Goal: Task Accomplishment & Management: Manage account settings

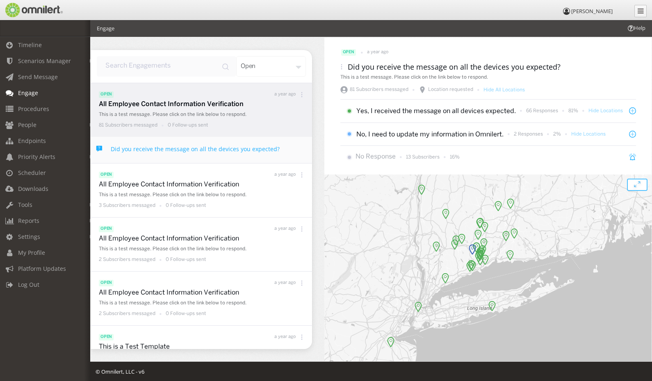
drag, startPoint x: 545, startPoint y: 231, endPoint x: 528, endPoint y: 262, distance: 35.6
click at [528, 262] on div at bounding box center [487, 273] width 327 height 196
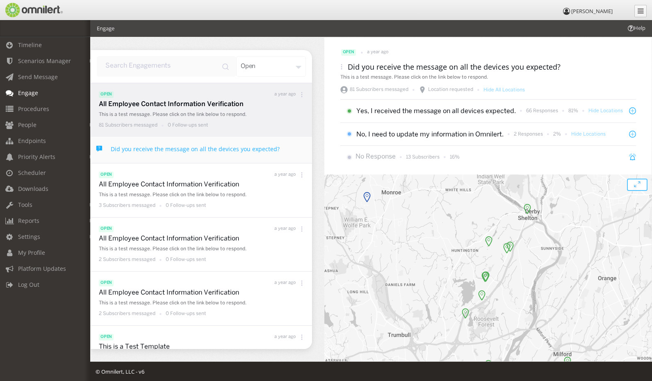
click at [486, 241] on img at bounding box center [488, 241] width 7 height 11
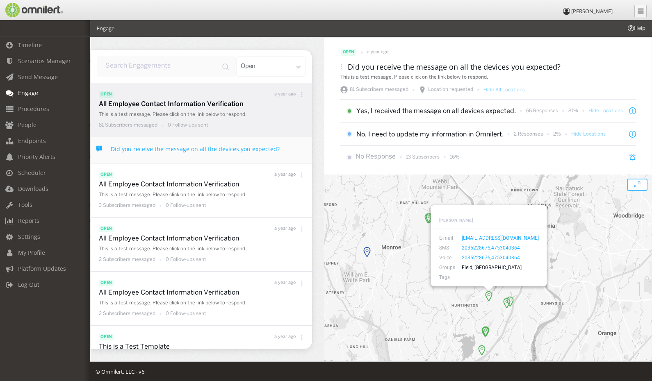
click at [363, 253] on img at bounding box center [366, 252] width 7 height 11
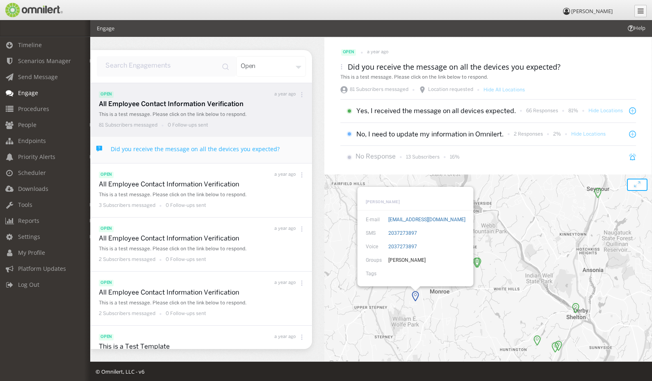
click at [631, 186] on icon "open modal" at bounding box center [637, 185] width 12 height 12
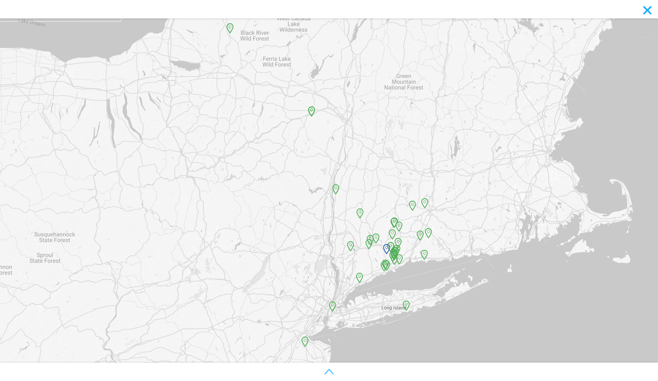
click at [330, 371] on icon "toggle map legend" at bounding box center [329, 372] width 8 height 5
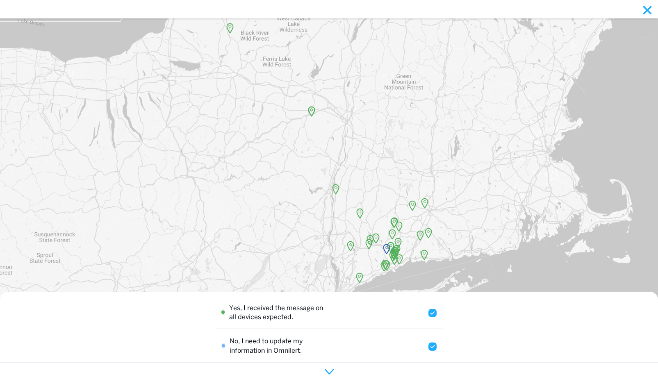
click at [430, 313] on input "checkbox" at bounding box center [432, 313] width 8 height 8
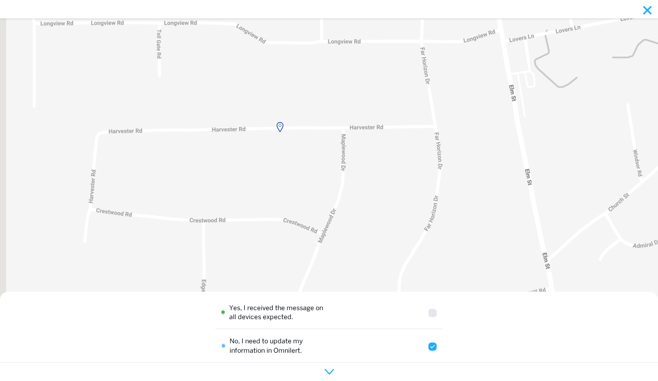
drag, startPoint x: 284, startPoint y: 167, endPoint x: 316, endPoint y: 236, distance: 75.2
click at [316, 236] on div at bounding box center [329, 190] width 658 height 381
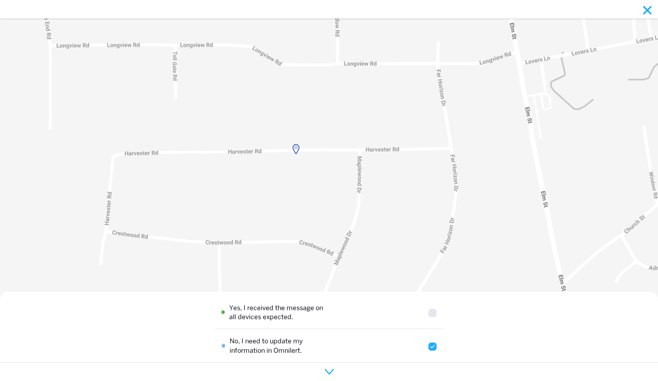
click at [428, 312] on input "checkbox" at bounding box center [432, 313] width 8 height 8
checkbox input "true"
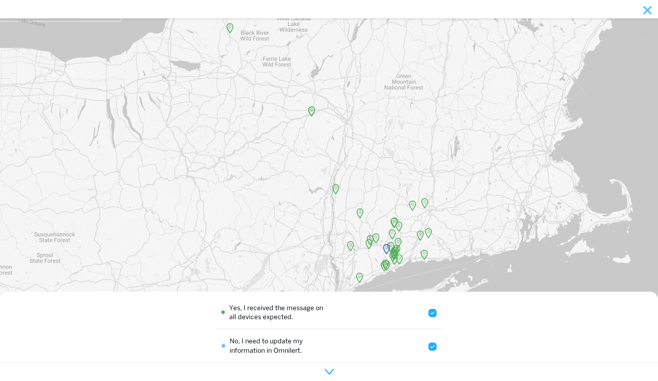
click at [647, 11] on icon "close modal" at bounding box center [647, 10] width 8 height 8
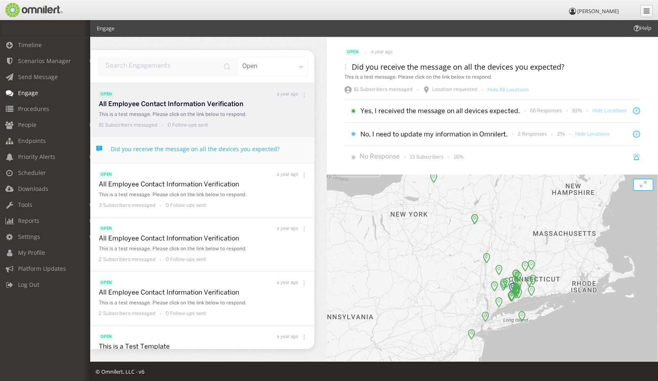
drag, startPoint x: 463, startPoint y: 271, endPoint x: 453, endPoint y: 259, distance: 15.7
click at [453, 259] on div at bounding box center [492, 274] width 331 height 198
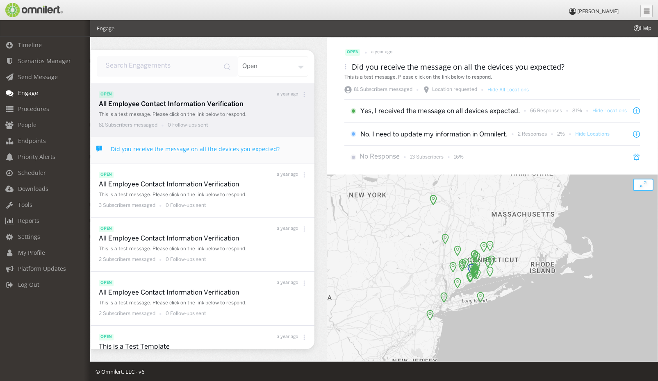
drag, startPoint x: 451, startPoint y: 305, endPoint x: 409, endPoint y: 285, distance: 46.2
click at [409, 285] on div at bounding box center [492, 274] width 331 height 198
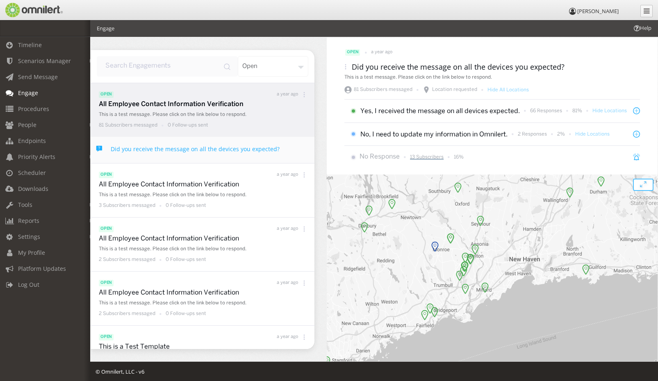
click at [428, 158] on p "13 Subscribers" at bounding box center [427, 157] width 34 height 7
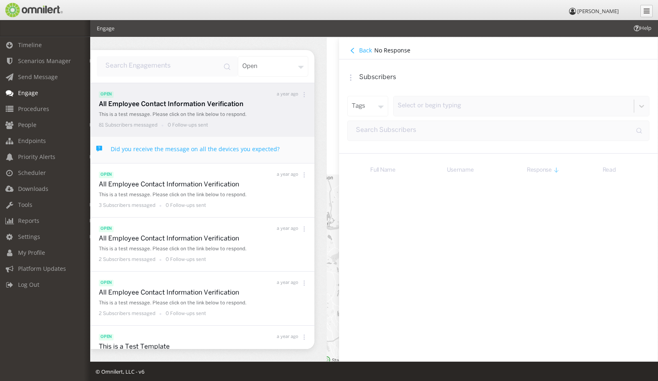
click at [362, 50] on h4 "Back" at bounding box center [365, 50] width 13 height 8
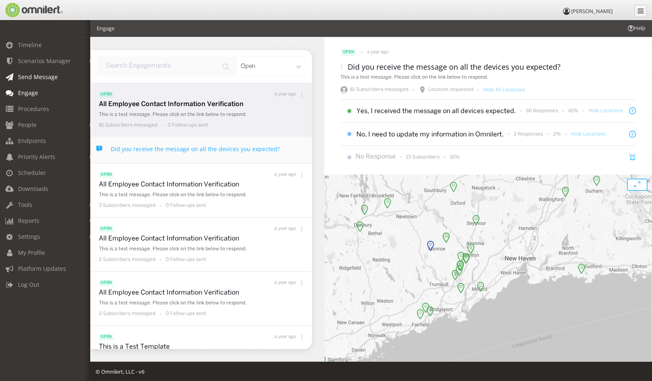
click at [35, 76] on span "Send Message" at bounding box center [38, 77] width 40 height 8
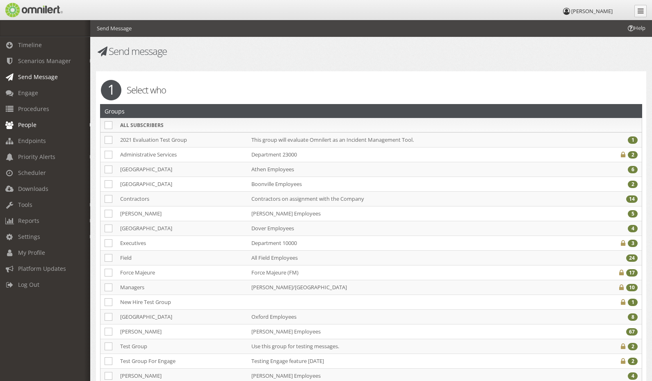
click at [31, 125] on span "People" at bounding box center [27, 125] width 18 height 8
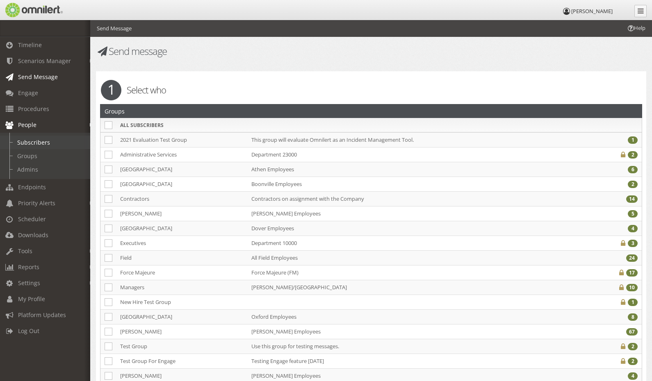
click at [29, 141] on link "Subscribers" at bounding box center [49, 143] width 98 height 14
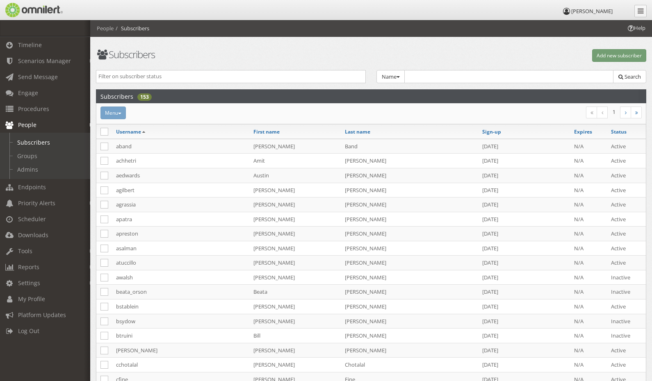
click at [176, 77] on input "search" at bounding box center [230, 77] width 265 height 8
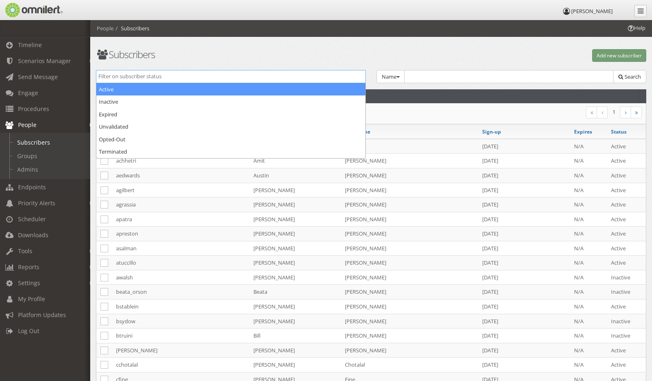
select select "active"
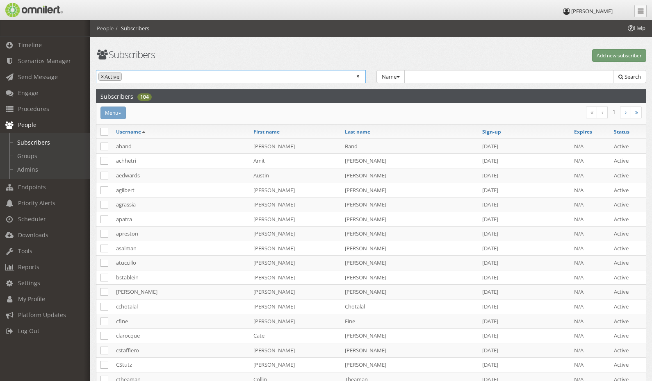
click at [101, 76] on span "×" at bounding box center [102, 77] width 3 height 8
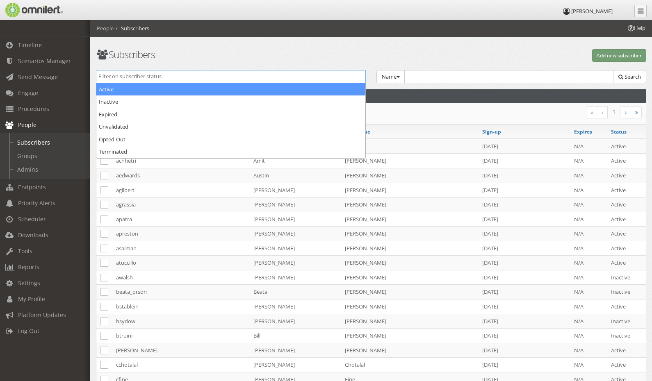
click at [221, 50] on h1 "Subscribers" at bounding box center [231, 54] width 270 height 11
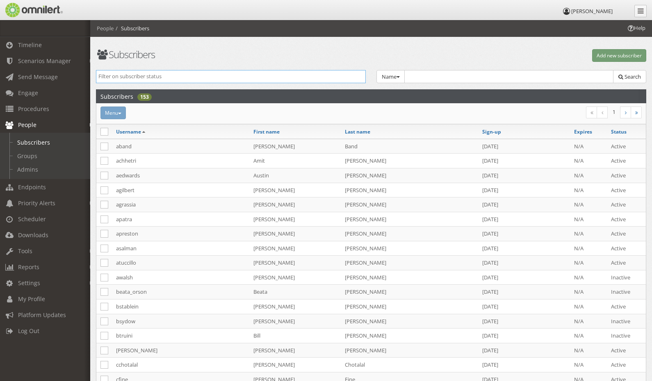
click at [150, 78] on input "search" at bounding box center [230, 77] width 265 height 8
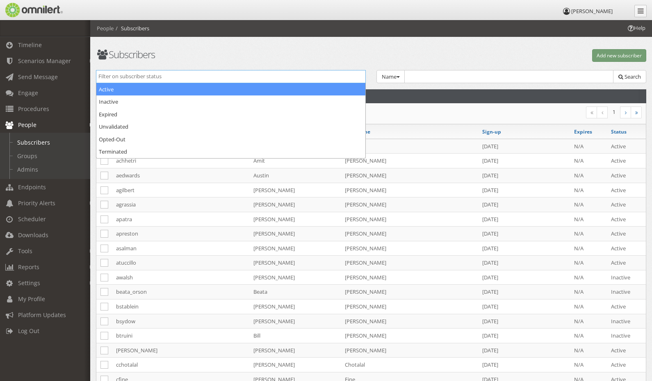
select select "active"
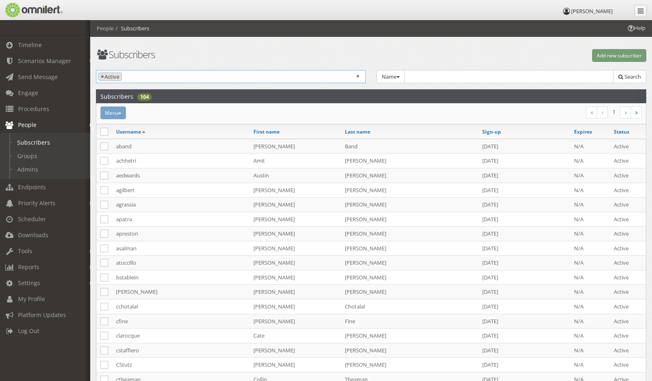
click at [102, 75] on span "×" at bounding box center [102, 77] width 3 height 8
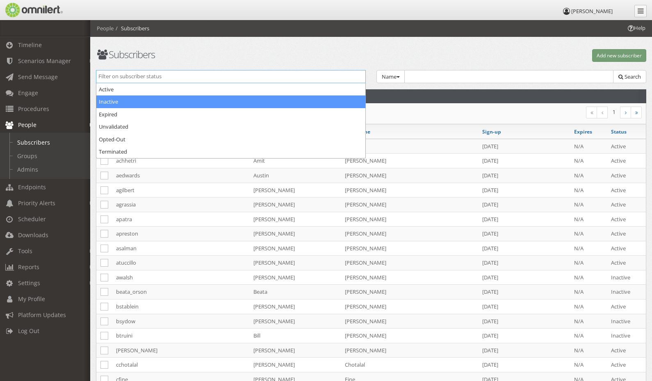
select select "inactive"
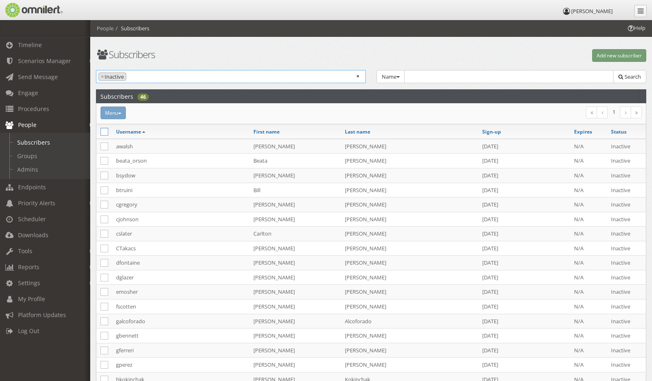
click at [105, 132] on icon at bounding box center [104, 132] width 8 height 8
checkbox input "true"
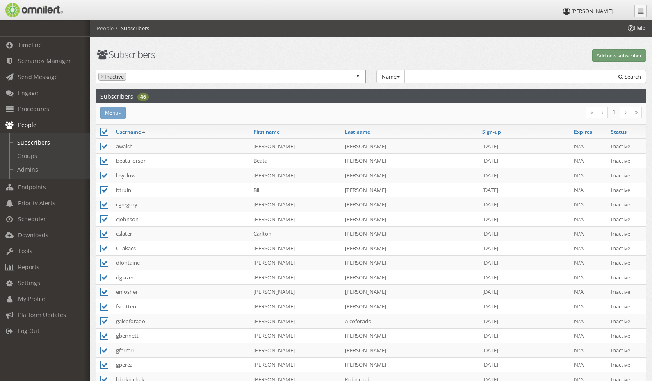
checkbox input "true"
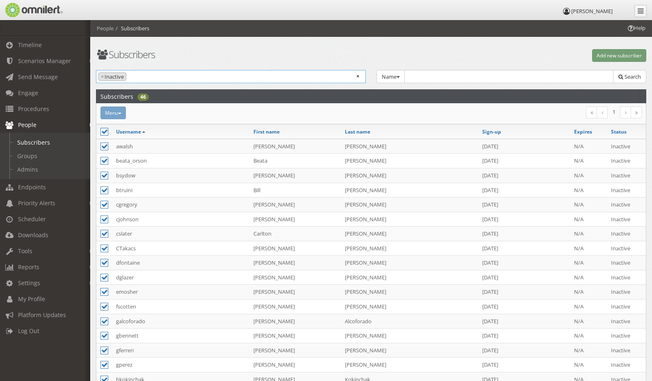
checkbox input "true"
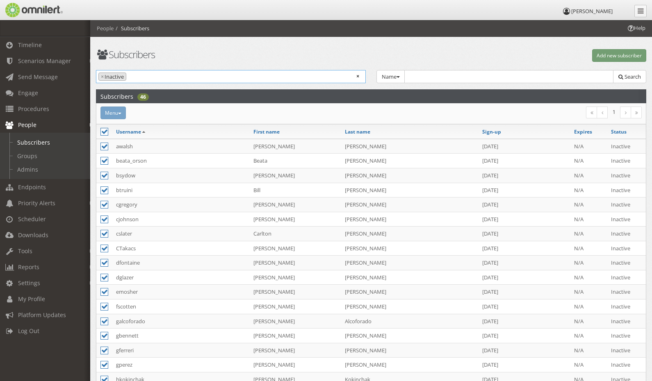
checkbox input "true"
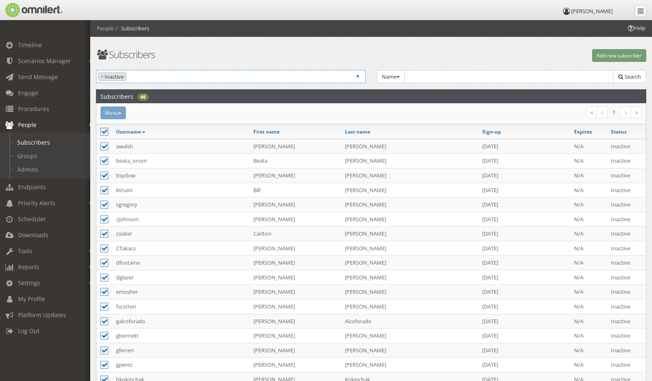
checkbox input "true"
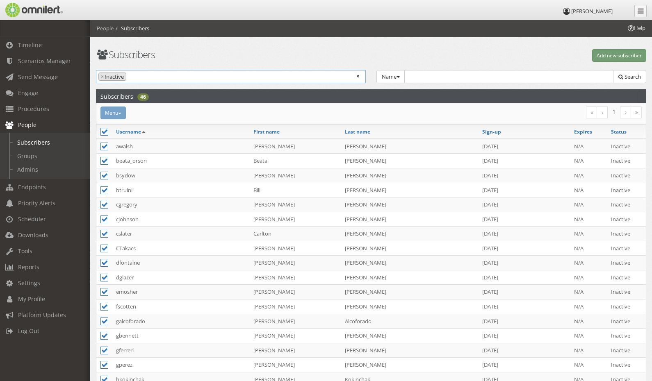
checkbox input "true"
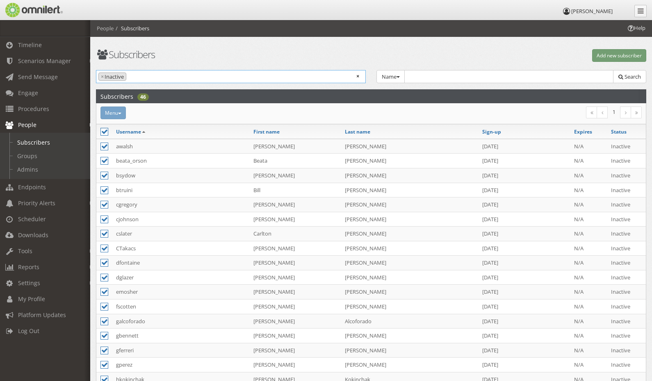
checkbox input "true"
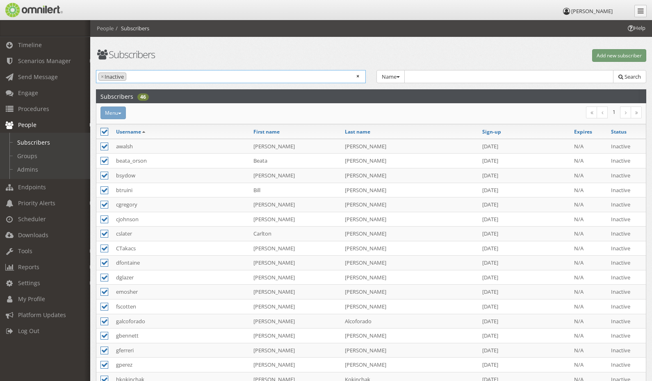
checkbox input "true"
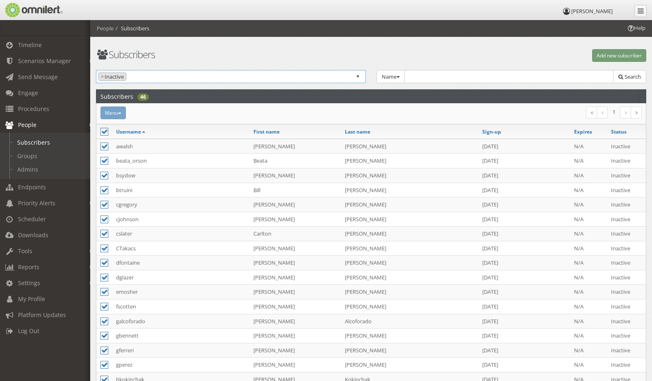
checkbox input "true"
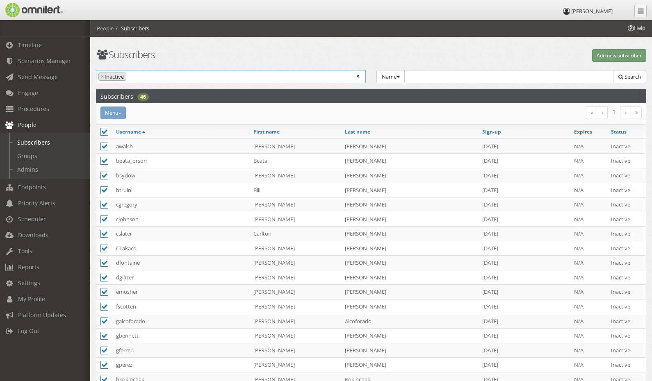
checkbox input "true"
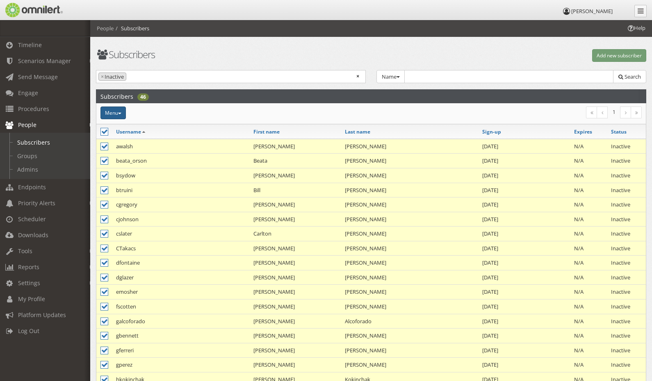
click at [113, 115] on button "Menu" at bounding box center [112, 113] width 25 height 13
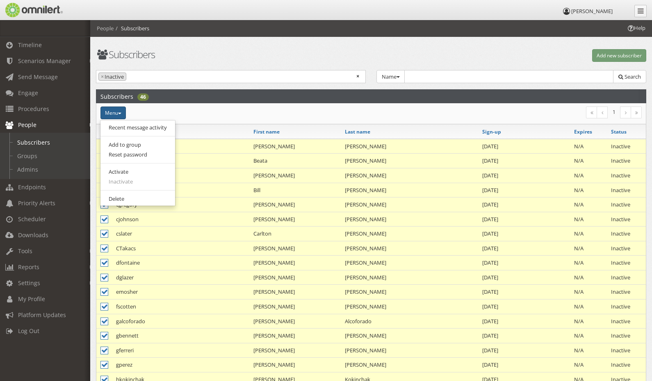
click at [232, 113] on div "Menu Recent message activity Add to group Reset password Activate Inactivate [G…" at bounding box center [279, 113] width 368 height 13
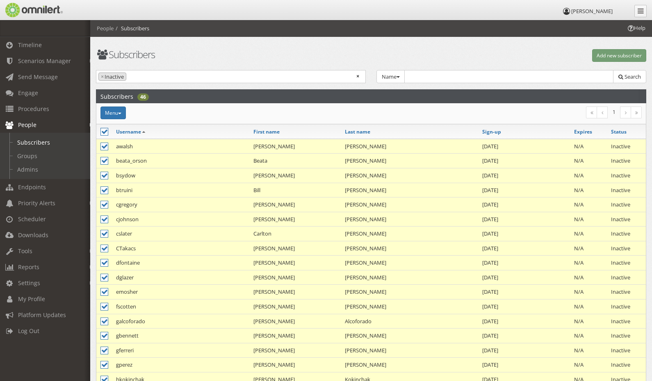
click at [105, 131] on icon at bounding box center [104, 132] width 8 height 8
checkbox input "false"
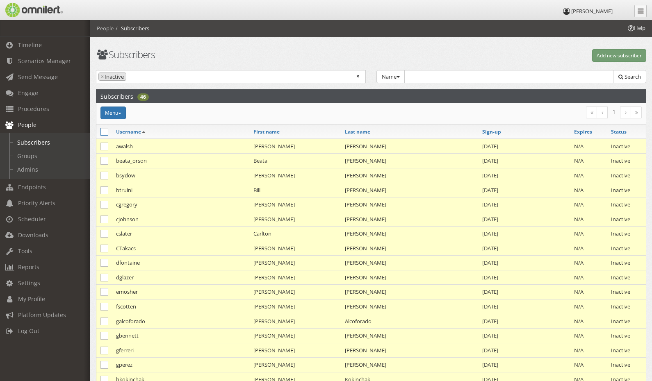
checkbox input "false"
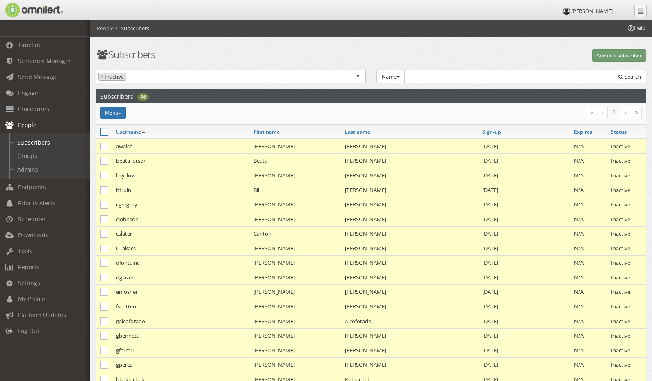
checkbox input "false"
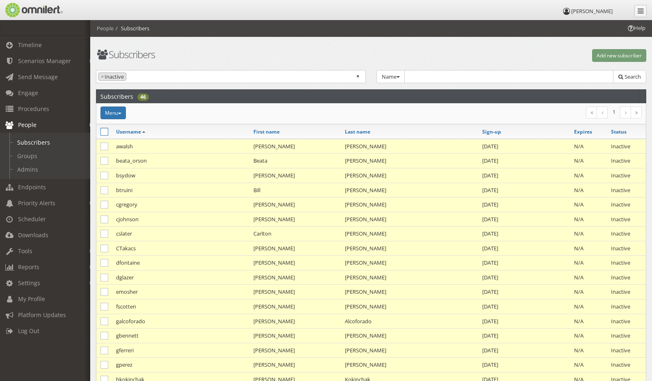
checkbox input "false"
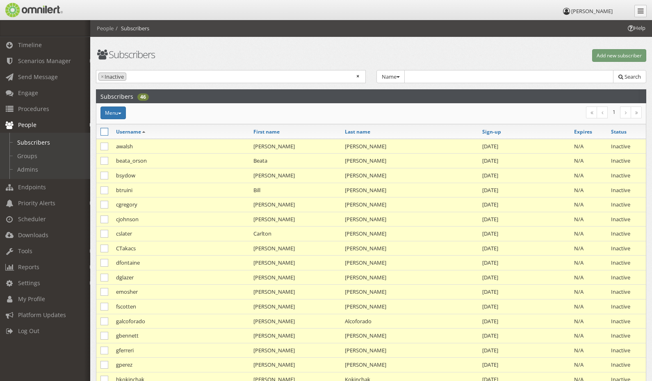
checkbox input "false"
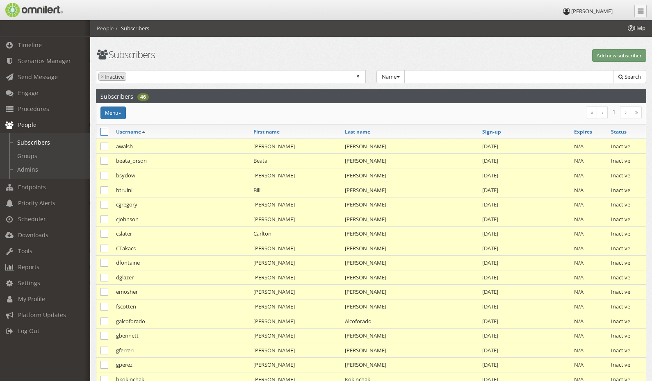
checkbox input "false"
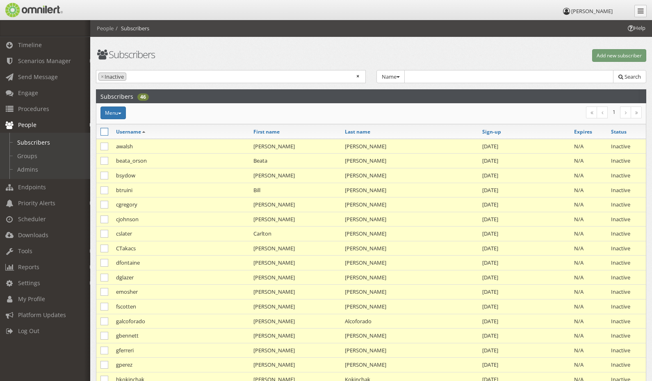
checkbox input "false"
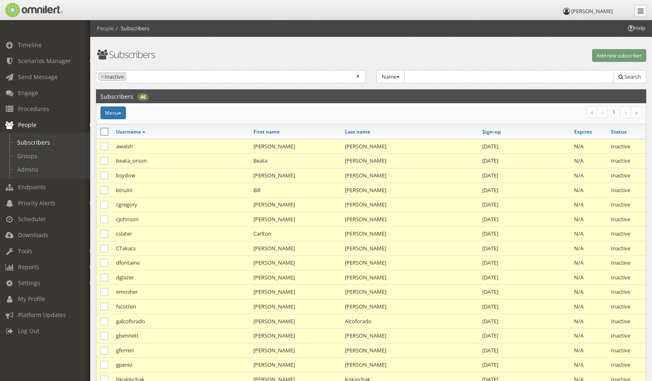
checkbox input "false"
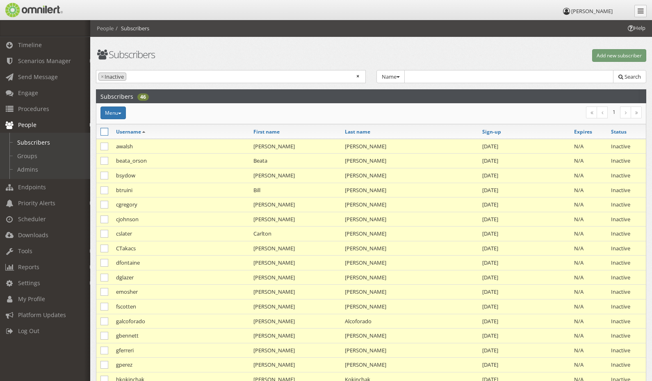
checkbox input "false"
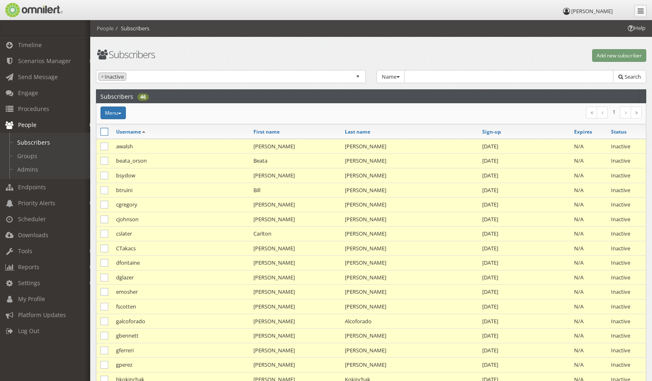
checkbox input "false"
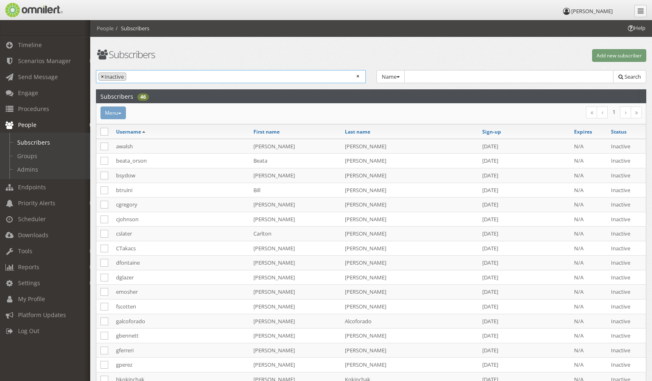
click at [102, 76] on span "×" at bounding box center [102, 77] width 3 height 8
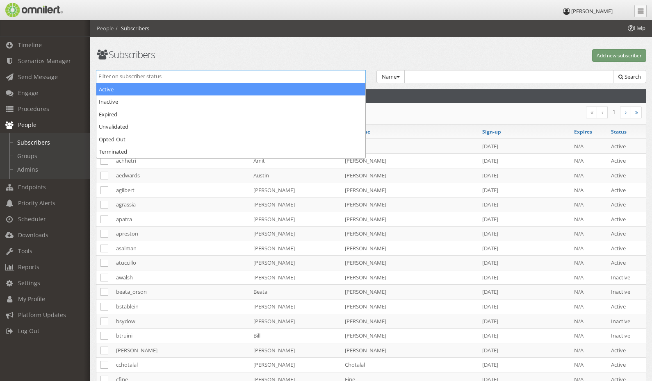
select select "active"
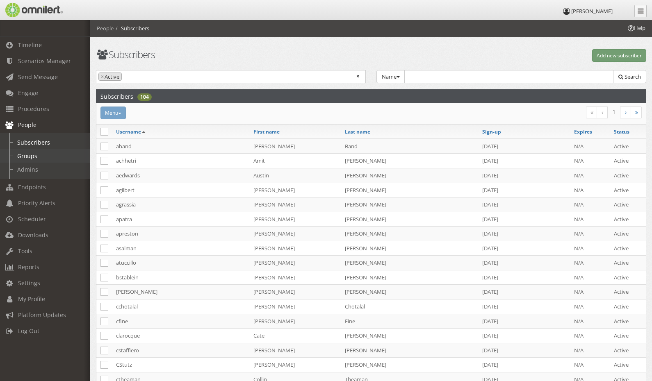
click at [25, 156] on link "Groups" at bounding box center [49, 156] width 98 height 14
select select
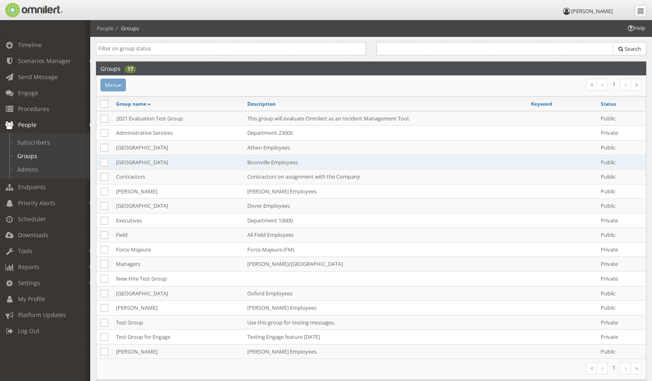
scroll to position [33, 0]
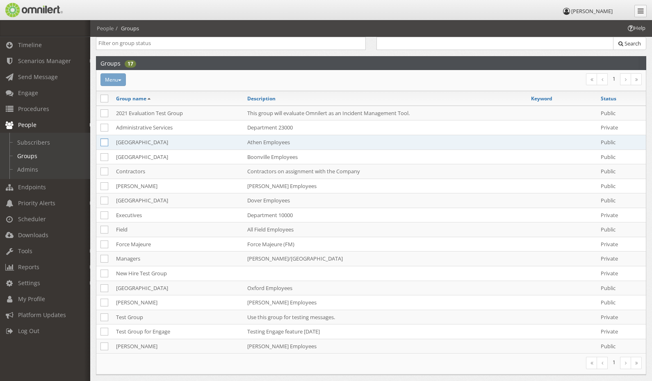
click at [103, 143] on icon at bounding box center [104, 143] width 8 height 8
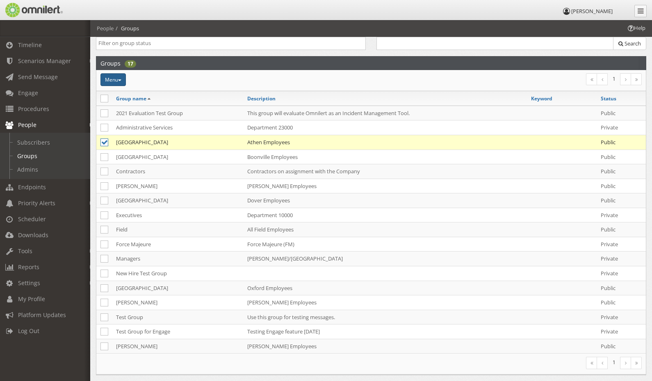
click at [120, 81] on span "button" at bounding box center [119, 81] width 3 height 2
click at [222, 77] on div "Menu Make private Make public Copy to group Purge [GEOGRAPHIC_DATA]" at bounding box center [279, 79] width 368 height 13
click at [104, 143] on icon at bounding box center [104, 143] width 8 height 8
checkbox input "false"
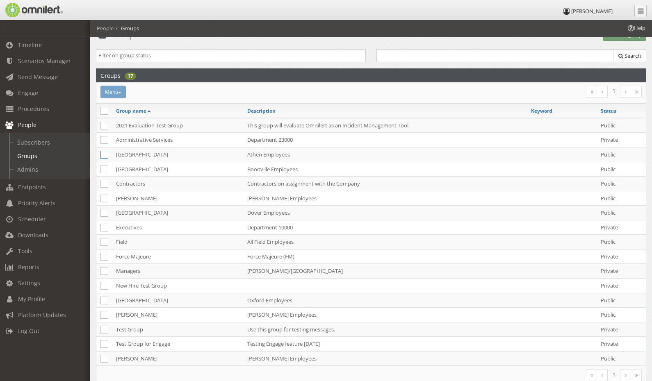
scroll to position [0, 0]
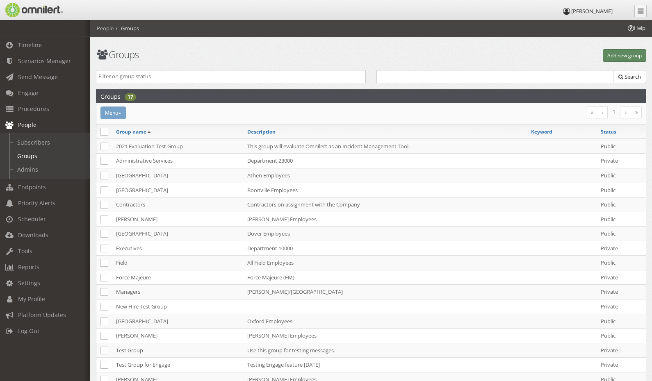
click at [623, 57] on button "Add new group" at bounding box center [624, 55] width 43 height 13
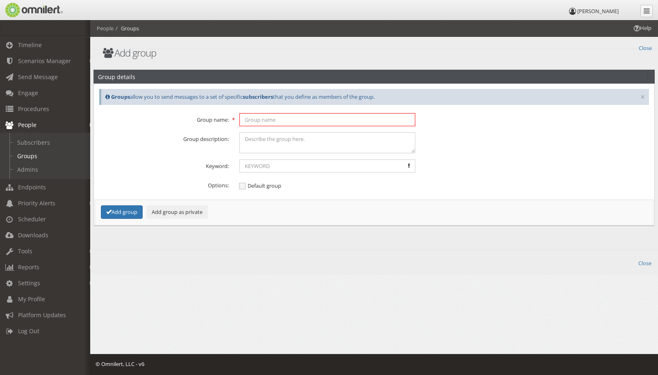
click at [305, 122] on input "text" at bounding box center [327, 119] width 176 height 13
click at [248, 164] on input "text" at bounding box center [327, 165] width 176 height 13
click at [200, 157] on fieldset "Group name: Group description: Keyword: Keyword must be at least 5 characters l…" at bounding box center [374, 166] width 550 height 107
click at [241, 186] on span "Default group" at bounding box center [260, 185] width 42 height 7
click at [241, 186] on input "Default group" at bounding box center [242, 187] width 7 height 10
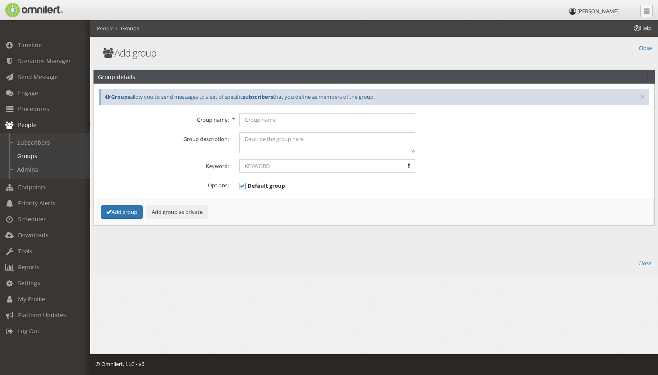
click at [243, 187] on span "Default group" at bounding box center [262, 185] width 46 height 7
click at [243, 187] on input "Default group" at bounding box center [242, 187] width 7 height 10
checkbox input "false"
click at [646, 44] on link "Close" at bounding box center [645, 47] width 13 height 9
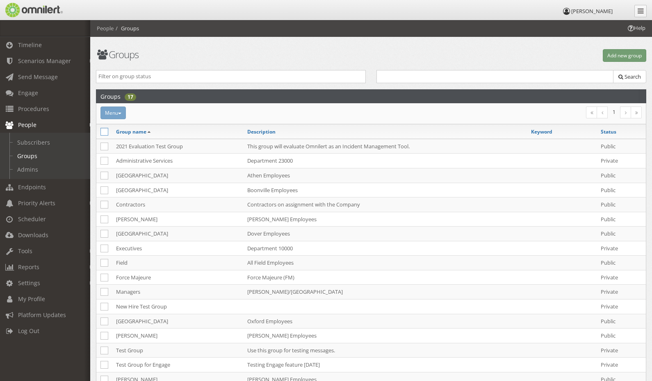
click at [103, 128] on icon at bounding box center [104, 132] width 8 height 8
checkbox input "true"
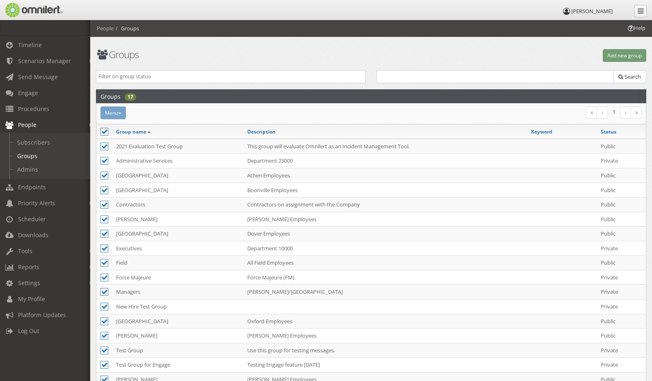
checkbox input "true"
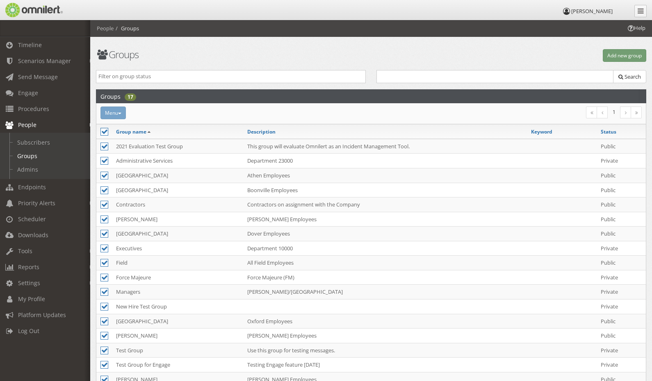
checkbox input "true"
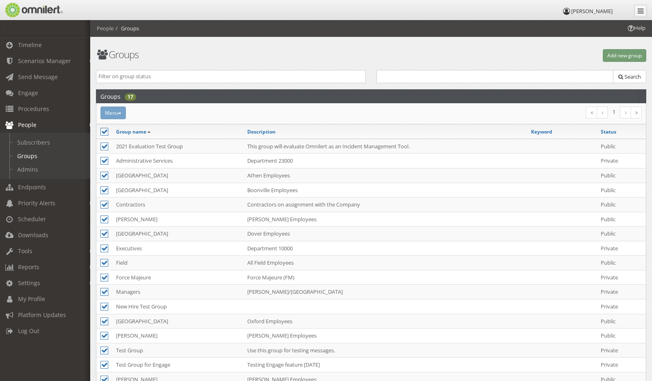
checkbox input "true"
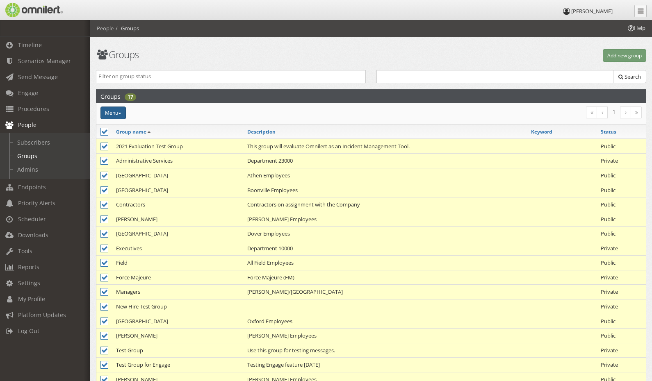
click at [118, 114] on button "Menu" at bounding box center [112, 113] width 25 height 13
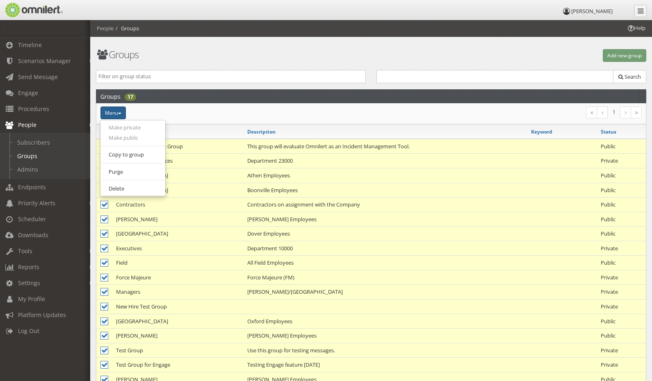
click at [228, 111] on div "Menu Make private Make public Copy to group Purge [GEOGRAPHIC_DATA]" at bounding box center [279, 113] width 368 height 13
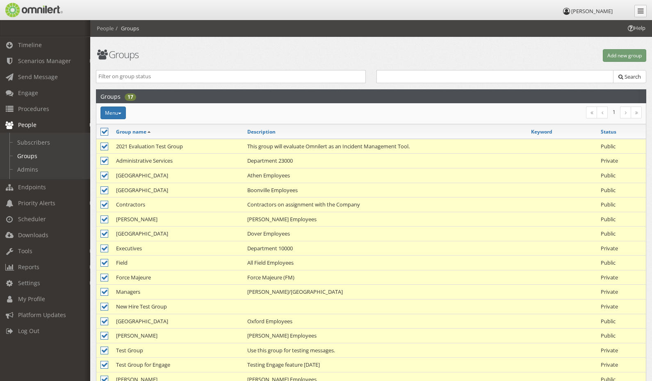
click at [104, 132] on icon at bounding box center [104, 132] width 8 height 8
checkbox input "false"
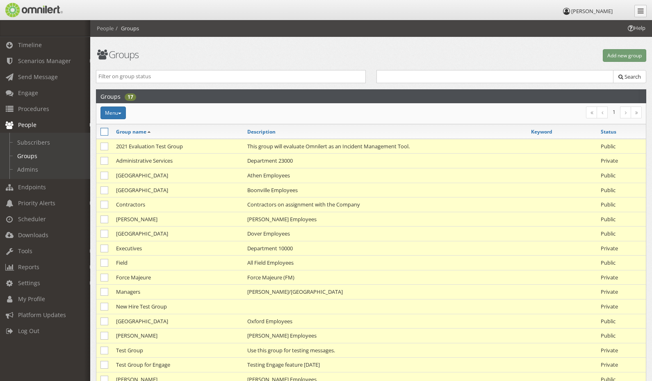
checkbox input "false"
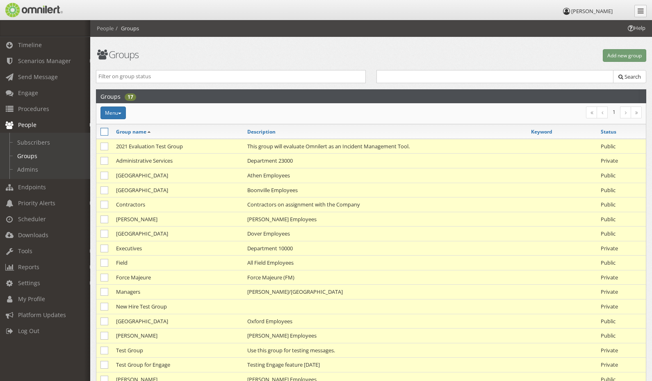
checkbox input "false"
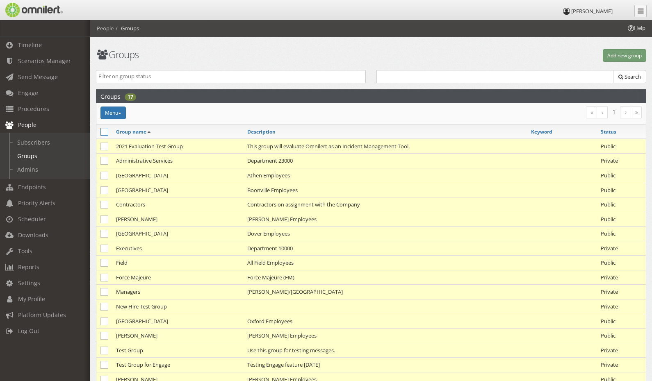
checkbox input "false"
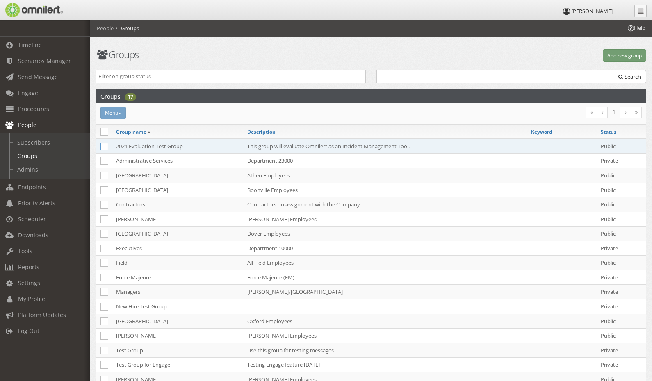
click at [104, 146] on icon at bounding box center [104, 147] width 8 height 8
checkbox input "true"
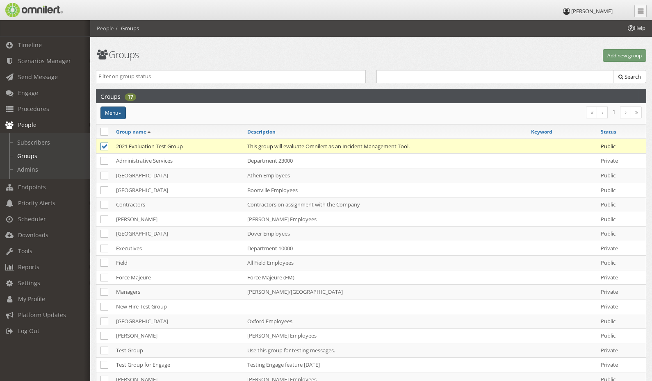
click at [121, 109] on button "Menu" at bounding box center [112, 113] width 25 height 13
click at [196, 113] on div "Menu Make private Make public Copy to group Purge [GEOGRAPHIC_DATA]" at bounding box center [279, 113] width 368 height 13
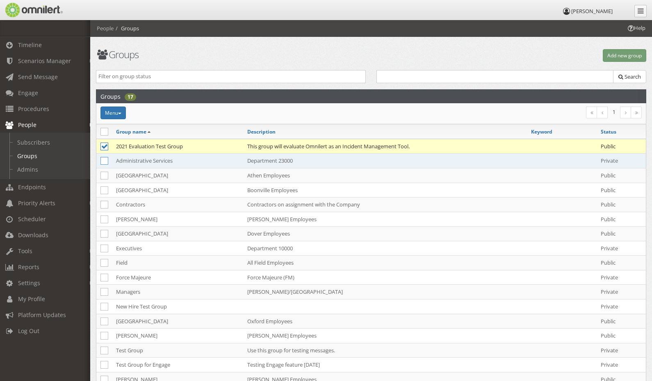
click at [105, 162] on icon at bounding box center [104, 161] width 8 height 8
checkbox input "true"
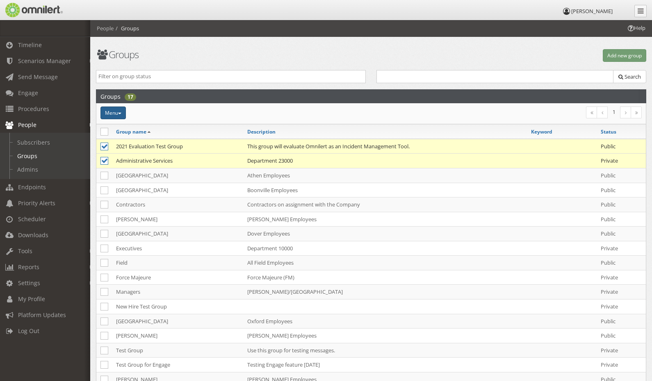
click at [123, 112] on button "Menu" at bounding box center [112, 113] width 25 height 13
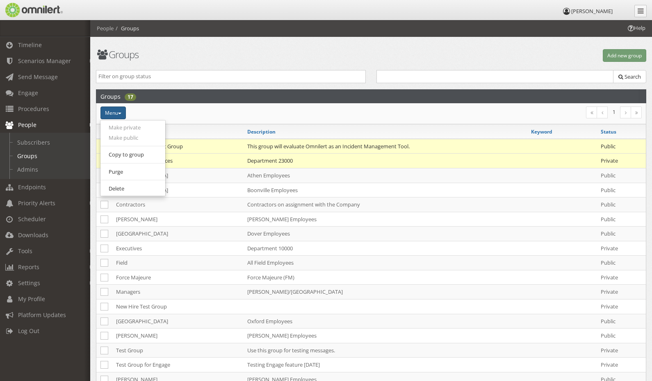
click at [194, 111] on div "Menu Make private Make public Copy to group Purge [GEOGRAPHIC_DATA]" at bounding box center [279, 113] width 368 height 13
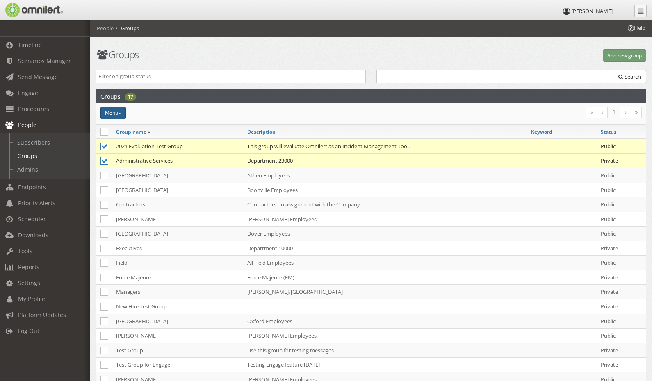
click at [121, 116] on button "Menu" at bounding box center [112, 113] width 25 height 13
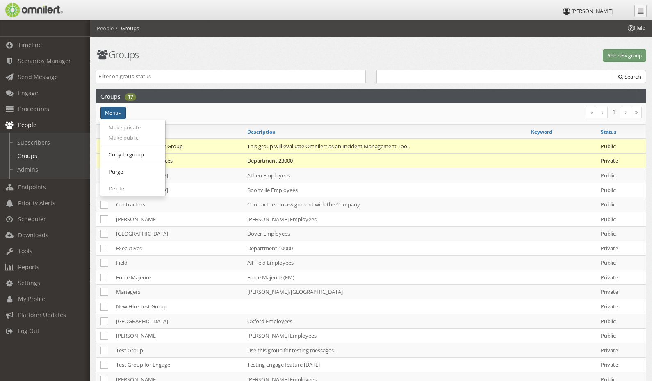
click at [177, 115] on div "Menu Make private Make public Copy to group Purge [GEOGRAPHIC_DATA]" at bounding box center [279, 113] width 368 height 13
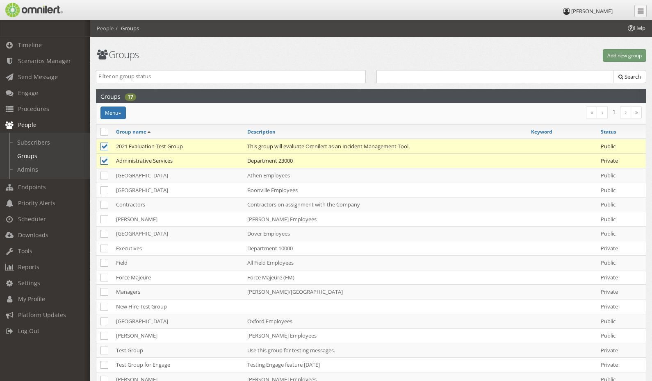
click at [105, 143] on icon at bounding box center [104, 147] width 8 height 8
checkbox input "false"
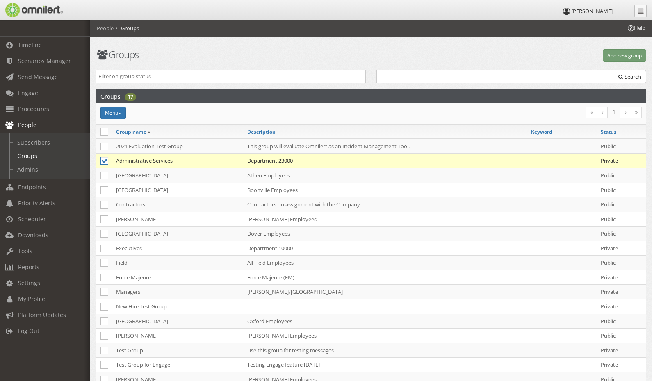
click at [104, 161] on icon at bounding box center [104, 161] width 8 height 8
checkbox input "false"
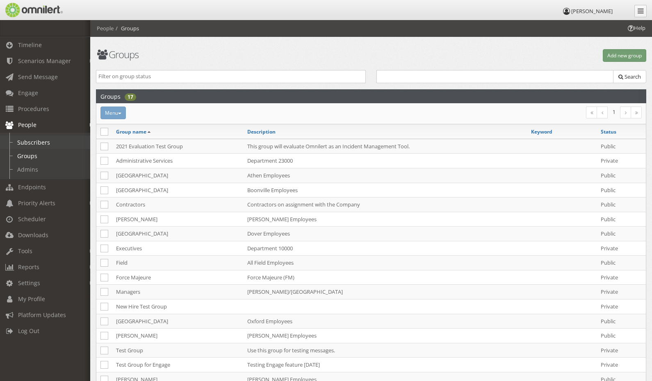
click at [27, 142] on link "Subscribers" at bounding box center [49, 143] width 98 height 14
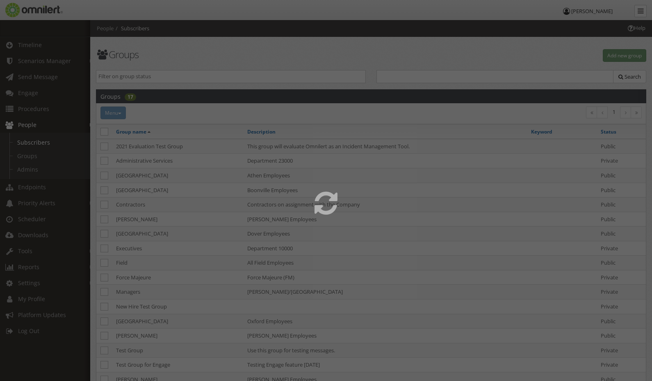
select select
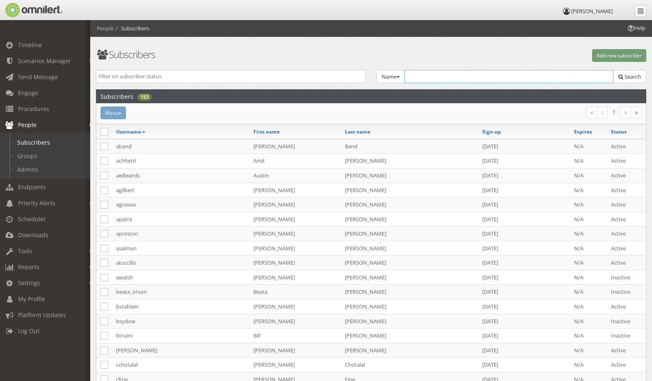
click at [457, 76] on input "text" at bounding box center [508, 76] width 209 height 13
click at [391, 75] on button "Name" at bounding box center [390, 77] width 29 height 14
click at [393, 91] on link "Group" at bounding box center [409, 91] width 65 height 10
click at [432, 78] on select "Select Group... 2021 Evaluation Test Group Administrative Services [P] [GEOGRAP…" at bounding box center [509, 76] width 208 height 13
click at [406, 70] on select "Select Group... 2021 Evaluation Test Group Administrative Services [P] [GEOGRAP…" at bounding box center [509, 76] width 208 height 13
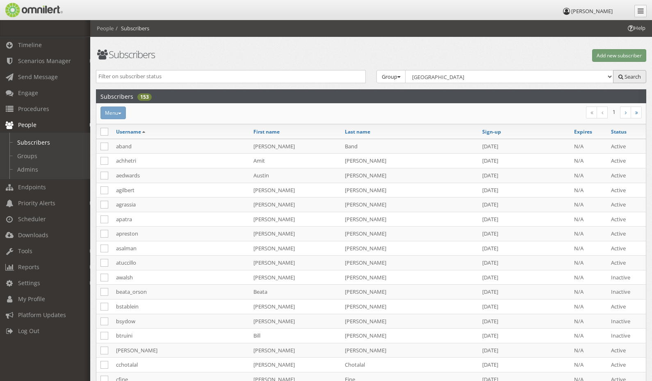
click at [625, 75] on span "Search" at bounding box center [632, 76] width 16 height 7
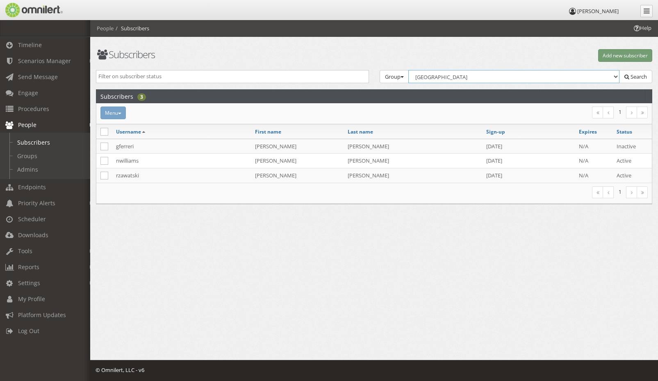
click at [467, 75] on select "Select Group... 2021 Evaluation Test Group Administrative Services [P] [GEOGRAP…" at bounding box center [514, 76] width 212 height 13
select select "151064"
click at [410, 70] on select "Select Group... 2021 Evaluation Test Group Administrative Services [P] [GEOGRAP…" at bounding box center [514, 76] width 212 height 13
click at [636, 73] on button "Search" at bounding box center [635, 77] width 33 height 14
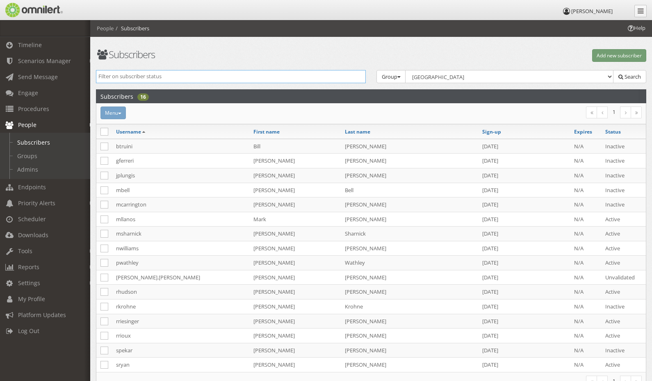
click at [164, 75] on input "search" at bounding box center [230, 77] width 265 height 8
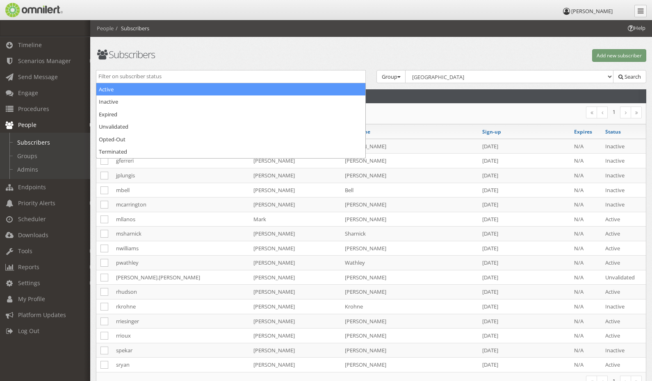
select select "active"
type input "ngavacs"
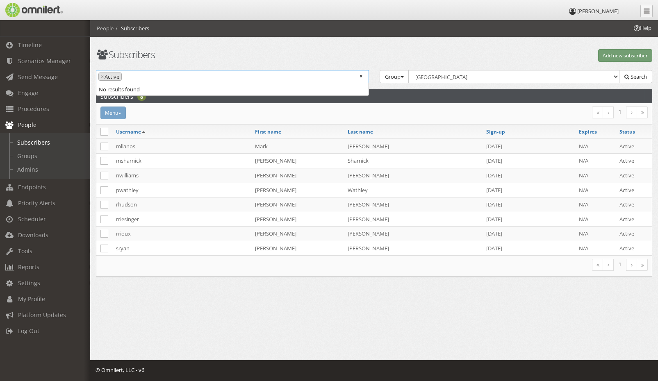
click at [414, 61] on div "Subscribers Add new subscriber Active Inactive Expired Unvalidated Opted-Out Te…" at bounding box center [374, 157] width 568 height 274
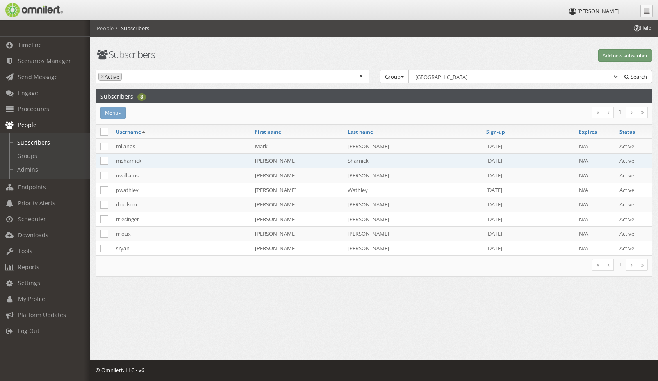
click at [123, 158] on td "msharnick" at bounding box center [181, 161] width 139 height 15
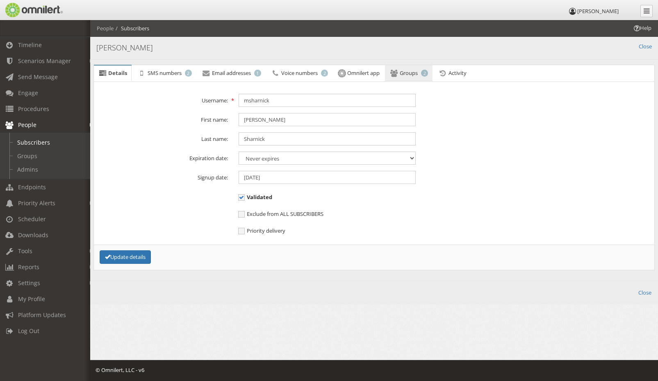
click at [412, 77] on link "Groups 2" at bounding box center [409, 73] width 48 height 16
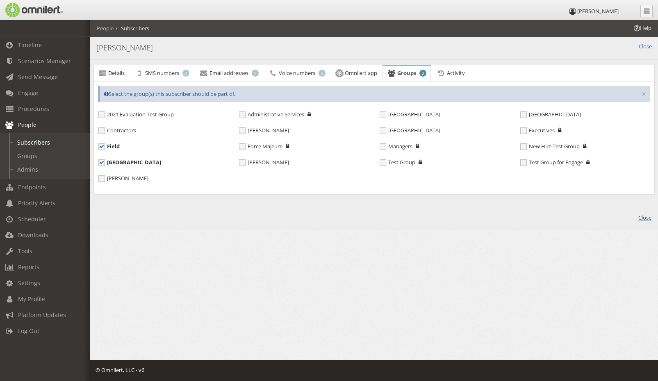
click at [649, 218] on link "Close" at bounding box center [644, 218] width 13 height 8
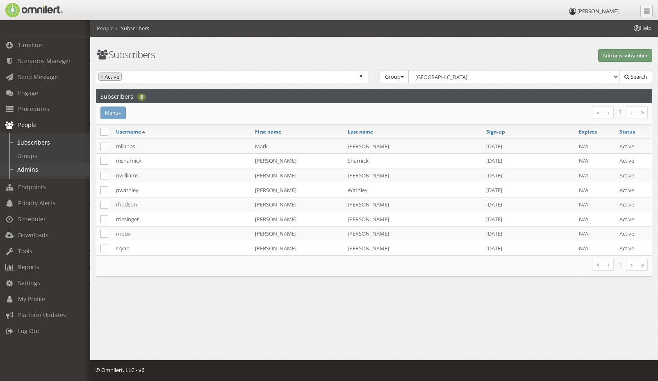
click at [32, 171] on link "Admins" at bounding box center [49, 170] width 98 height 14
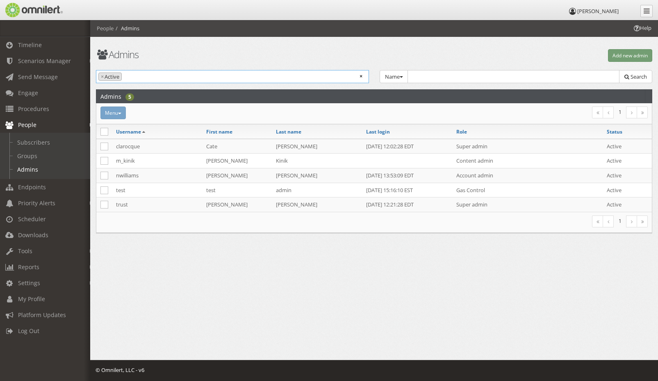
click at [189, 76] on ul "× × Active" at bounding box center [232, 76] width 272 height 11
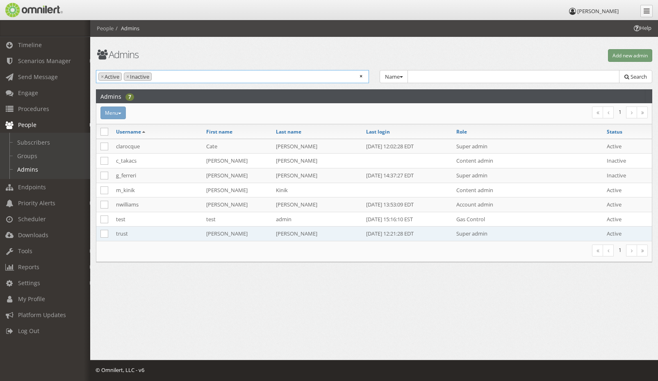
click at [121, 233] on td "trust" at bounding box center [157, 234] width 90 height 14
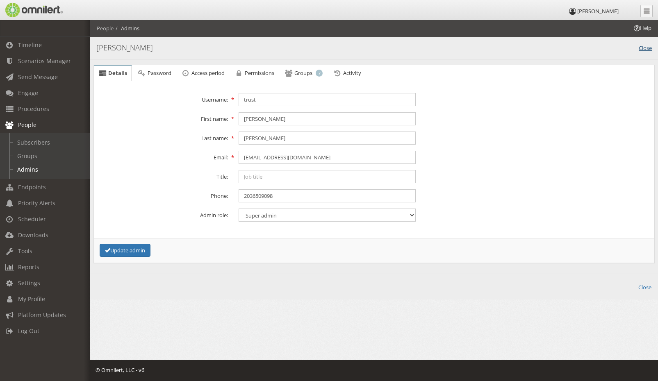
click at [641, 50] on link "Close" at bounding box center [645, 47] width 13 height 9
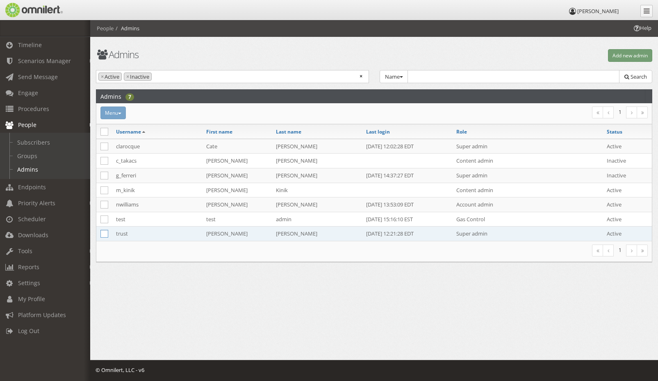
click at [104, 234] on icon at bounding box center [104, 234] width 8 height 8
checkbox input "true"
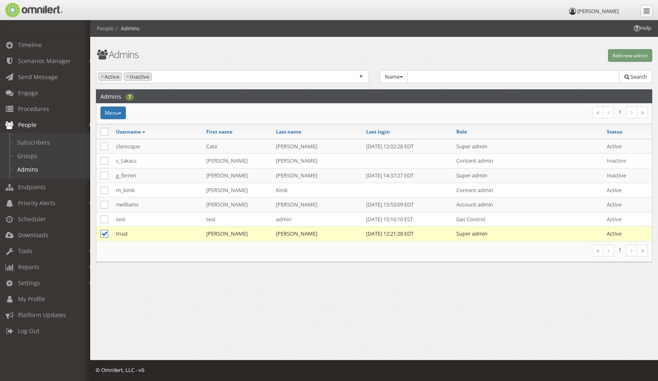
click at [178, 259] on div "Menu Activate Inactivate Assign to group Change admin role Reset admin role [GE…" at bounding box center [373, 251] width 555 height 21
click at [122, 112] on button "Menu" at bounding box center [112, 113] width 25 height 13
click at [121, 139] on link "Inactivate" at bounding box center [132, 138] width 65 height 10
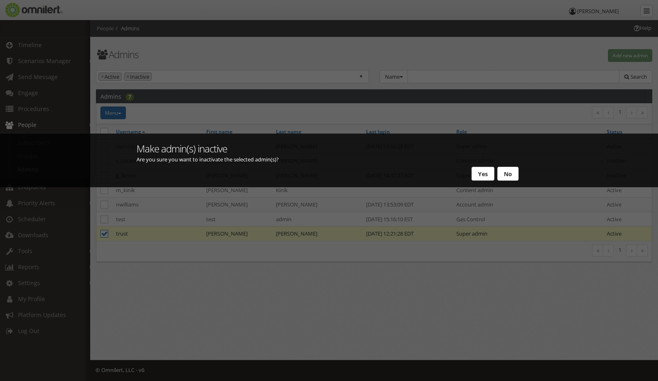
click at [476, 172] on button "Yes" at bounding box center [482, 174] width 23 height 14
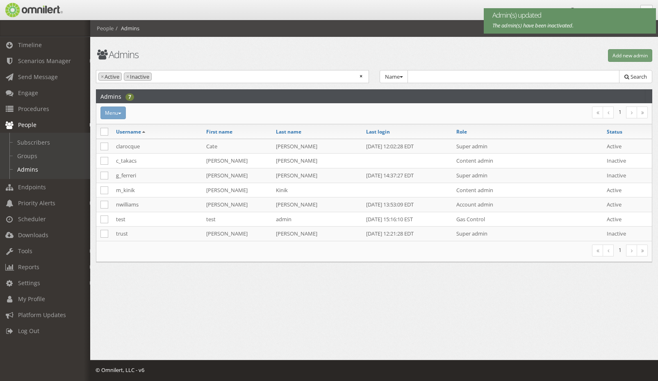
click at [294, 264] on article "Admins 7 Menu Activate Inactivate Assign to group Change admin role Reset admin…" at bounding box center [374, 182] width 567 height 186
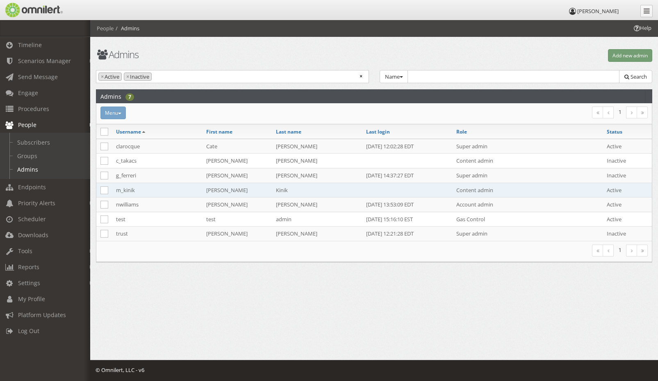
click at [477, 191] on td "Content admin" at bounding box center [527, 190] width 150 height 15
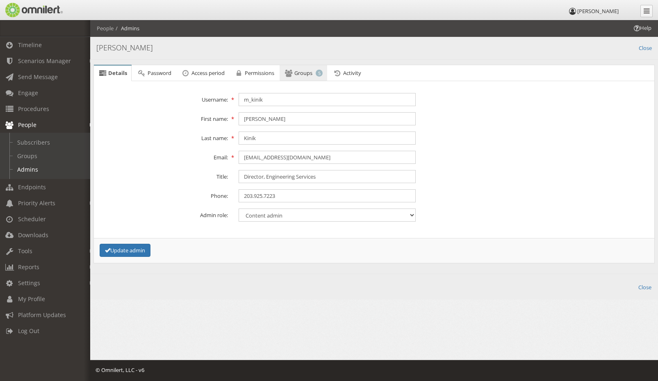
click at [305, 73] on span "Groups" at bounding box center [303, 72] width 18 height 7
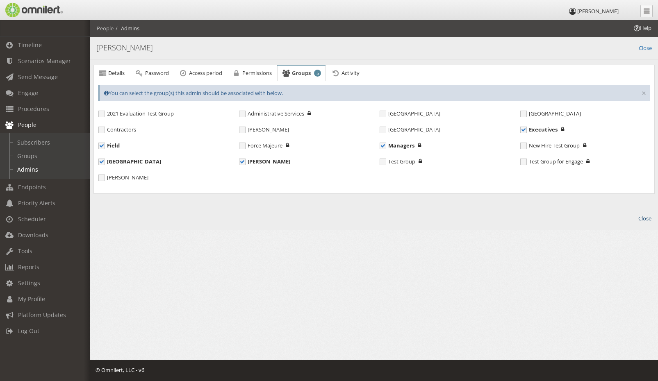
click at [649, 223] on link "Close" at bounding box center [644, 217] width 13 height 9
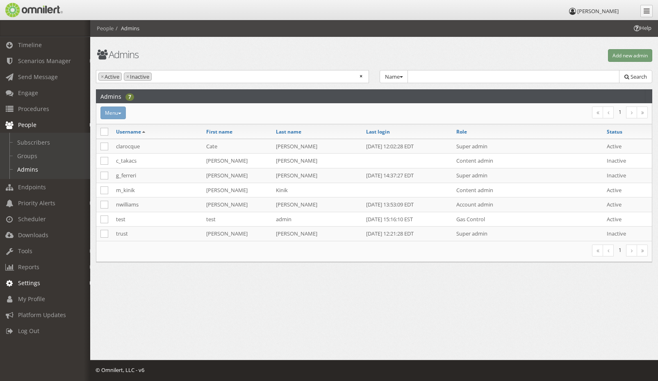
click at [32, 281] on span "Settings" at bounding box center [29, 283] width 22 height 8
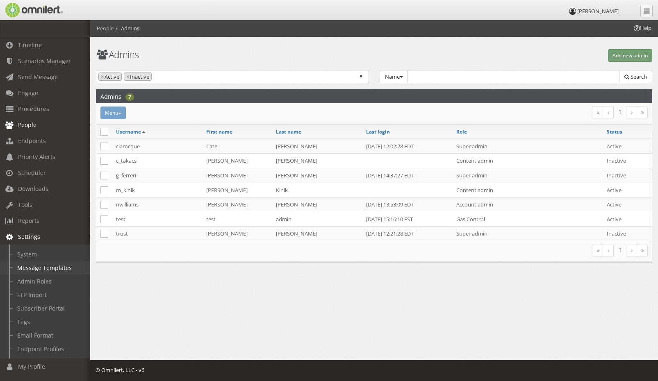
click at [30, 269] on link "Message Templates" at bounding box center [49, 268] width 98 height 14
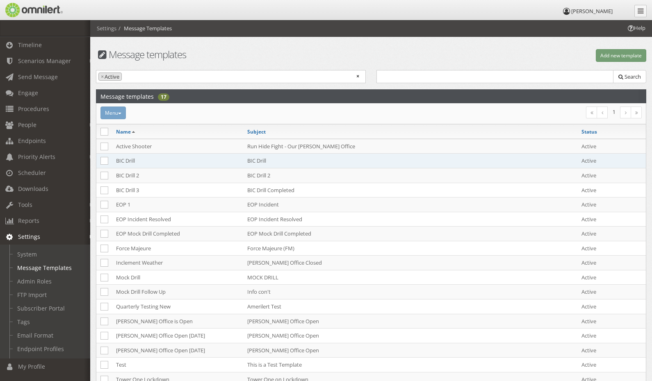
click at [125, 160] on td "BIC Drill" at bounding box center [177, 161] width 131 height 15
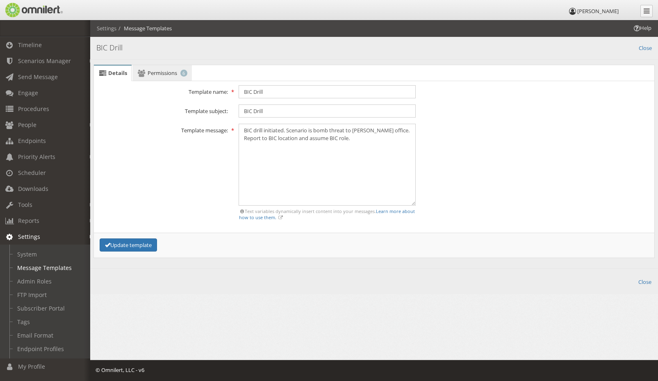
click at [165, 72] on span "Permissions" at bounding box center [163, 72] width 30 height 7
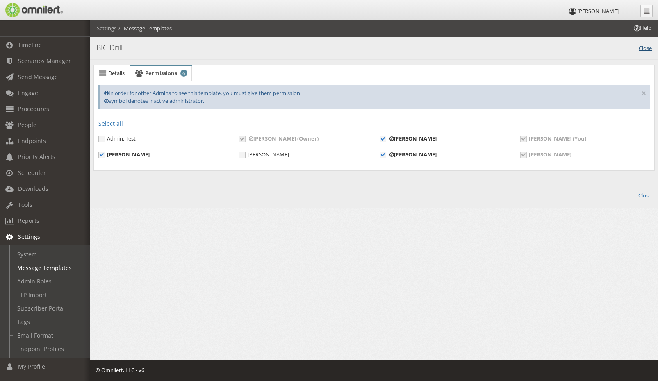
click at [647, 48] on link "Close" at bounding box center [645, 47] width 13 height 9
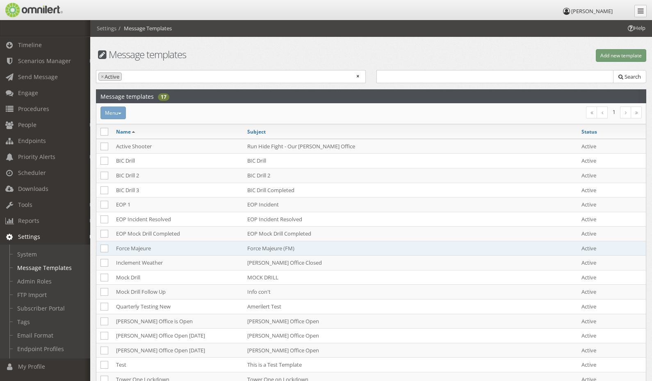
click at [144, 246] on td "Force Majeure" at bounding box center [177, 248] width 131 height 15
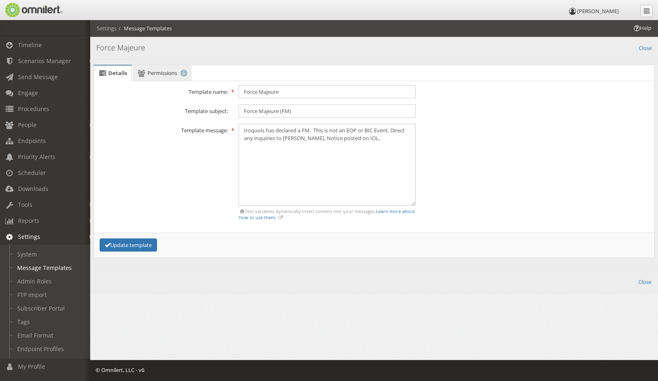
click at [162, 73] on span "Permissions" at bounding box center [163, 72] width 30 height 7
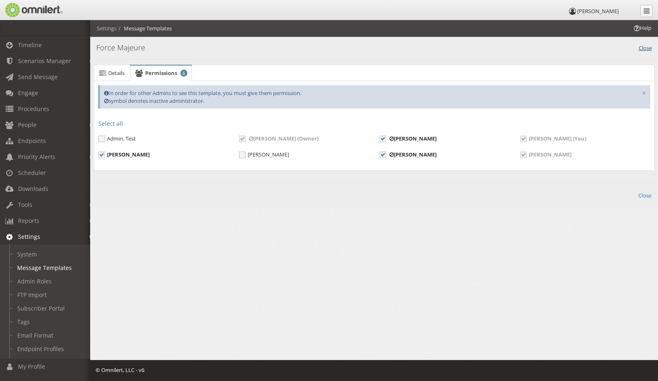
click at [644, 49] on link "Close" at bounding box center [645, 47] width 13 height 9
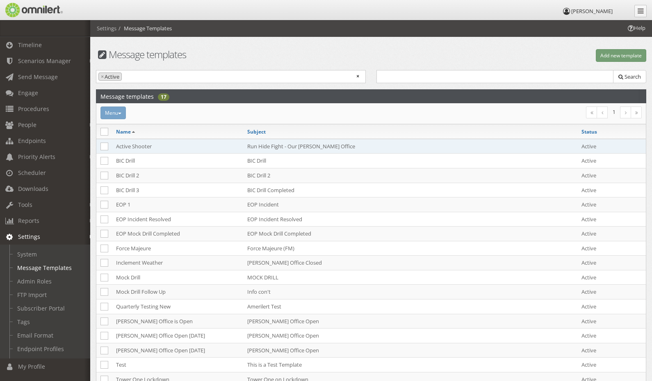
click at [128, 146] on td "Active Shooter" at bounding box center [177, 146] width 131 height 15
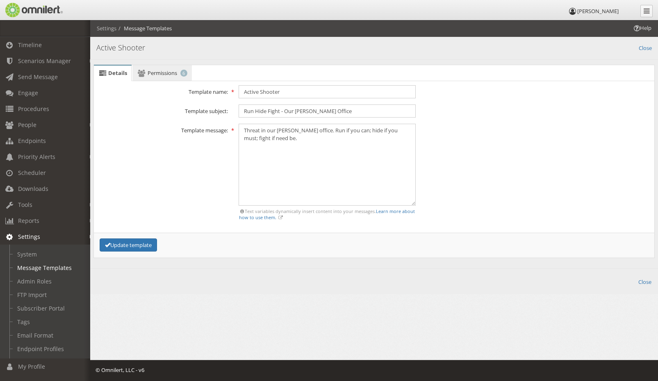
click at [163, 70] on span "Permissions" at bounding box center [163, 72] width 30 height 7
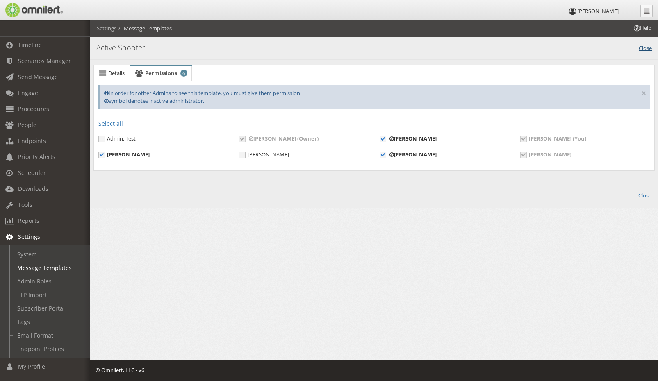
click at [649, 49] on link "Close" at bounding box center [645, 47] width 13 height 9
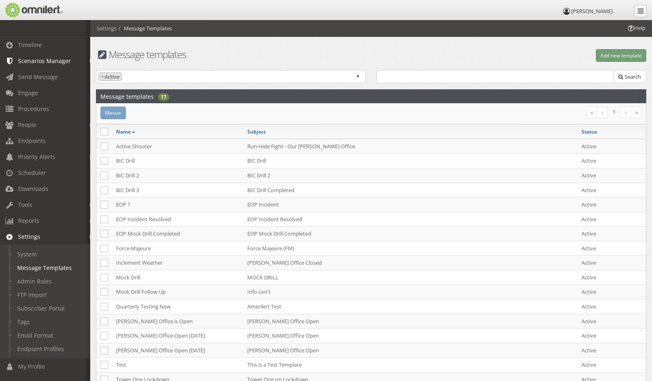
click at [40, 61] on span "Scenarios Manager" at bounding box center [44, 61] width 53 height 8
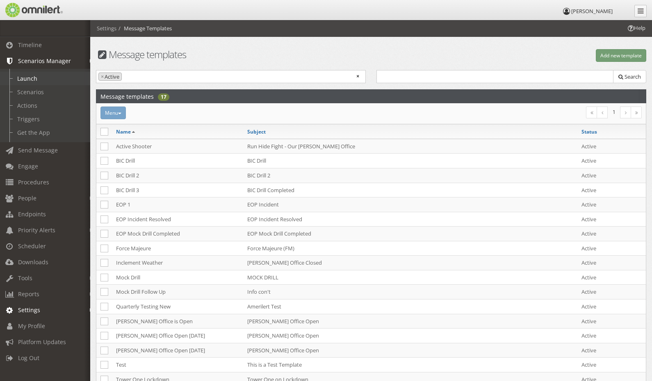
click at [26, 81] on link "Launch" at bounding box center [49, 79] width 98 height 14
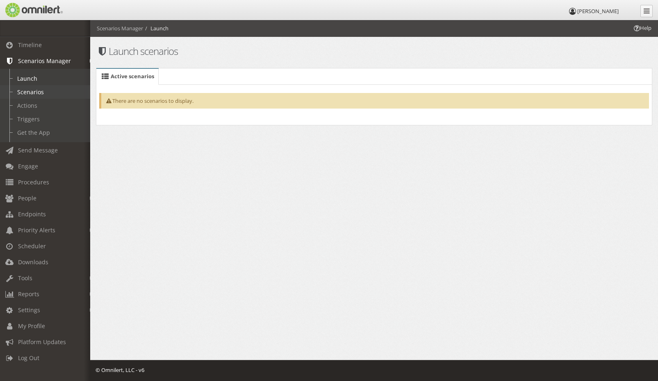
click at [27, 95] on link "Scenarios" at bounding box center [49, 92] width 98 height 14
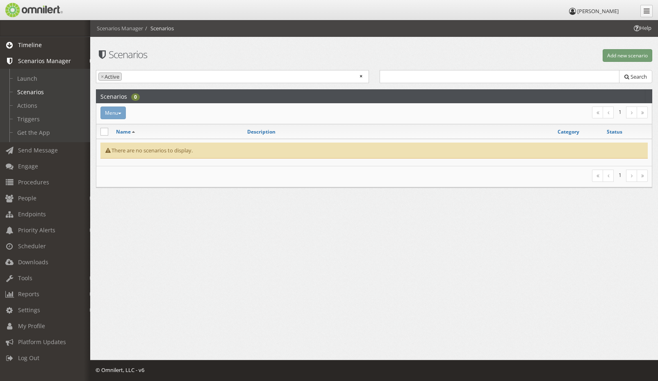
click at [27, 48] on span "Timeline" at bounding box center [30, 45] width 24 height 8
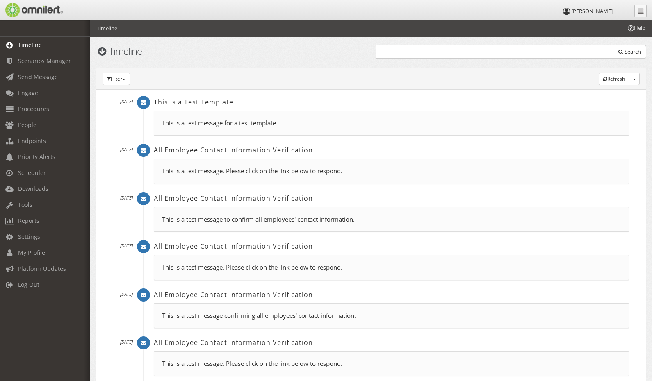
click at [223, 119] on p "This is a test message for a test template." at bounding box center [391, 123] width 459 height 9
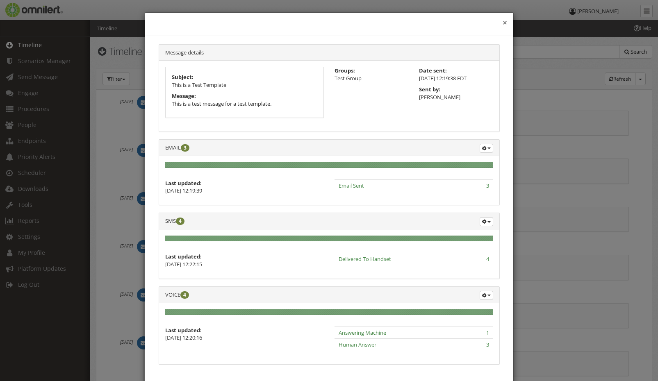
click at [503, 24] on button "×" at bounding box center [505, 23] width 5 height 8
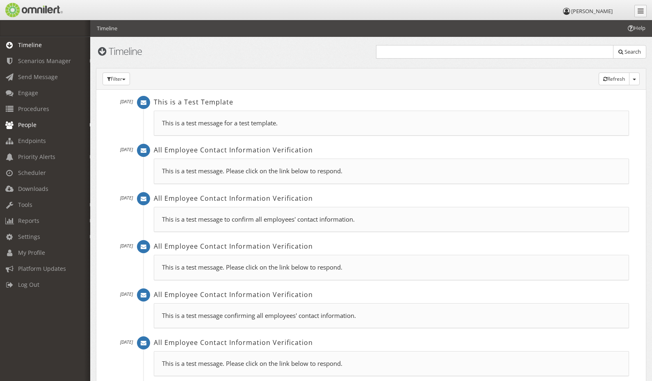
click at [36, 125] on span "People" at bounding box center [27, 125] width 18 height 8
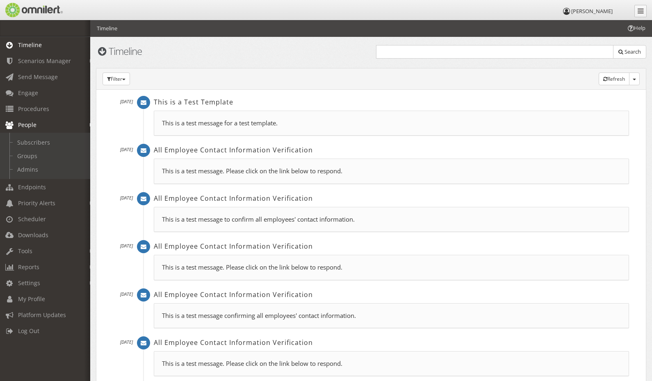
click at [261, 72] on div "Refresh (auto) Toggle dropdown Turn auto refresh ON Filter No filter applied Ac…" at bounding box center [370, 78] width 549 height 21
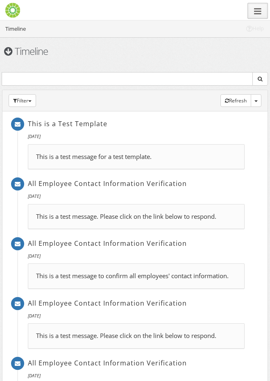
click at [263, 8] on link at bounding box center [258, 11] width 20 height 16
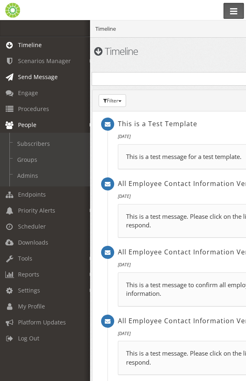
click at [42, 73] on span "Send Message" at bounding box center [38, 77] width 40 height 8
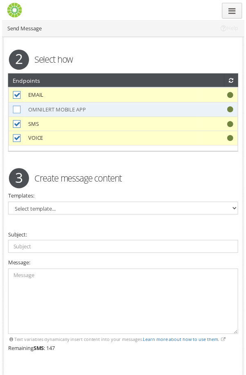
scroll to position [346, 0]
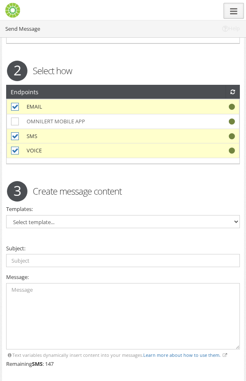
click at [237, 15] on icon at bounding box center [233, 11] width 7 height 9
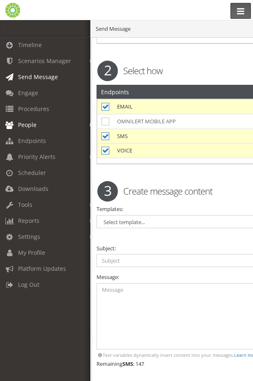
click at [27, 132] on link "People" at bounding box center [49, 125] width 98 height 16
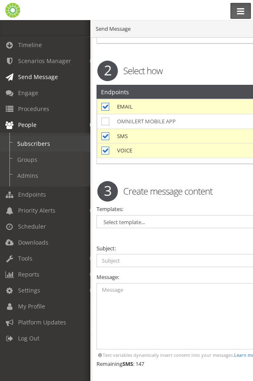
click at [27, 141] on link "Subscribers" at bounding box center [49, 144] width 98 height 16
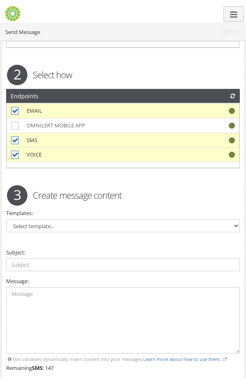
scroll to position [112, 0]
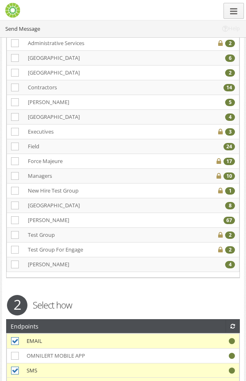
select select
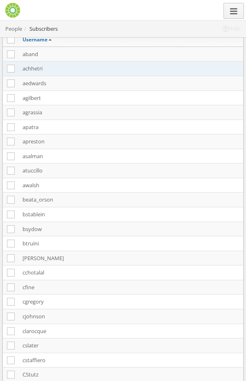
scroll to position [0, 0]
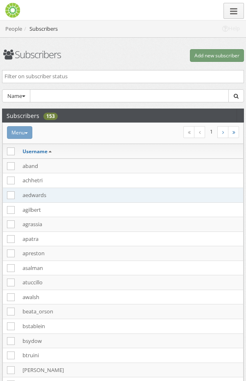
click at [36, 193] on td "aedwards" at bounding box center [130, 195] width 225 height 15
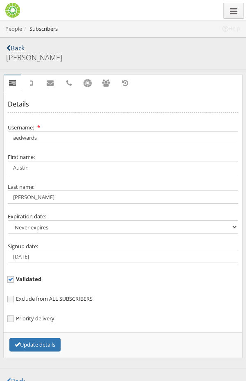
click at [17, 47] on link "Back" at bounding box center [123, 47] width 234 height 9
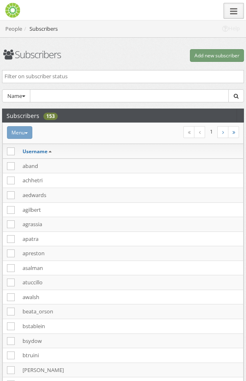
click at [236, 10] on icon at bounding box center [233, 11] width 7 height 9
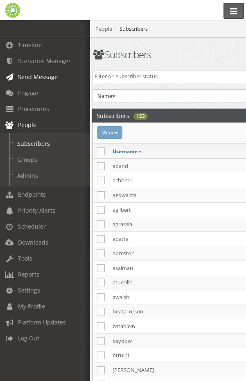
click at [31, 75] on span "Send Message" at bounding box center [38, 77] width 40 height 8
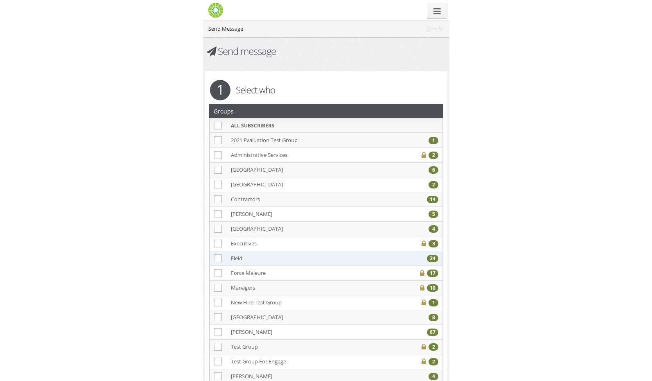
scroll to position [134, 0]
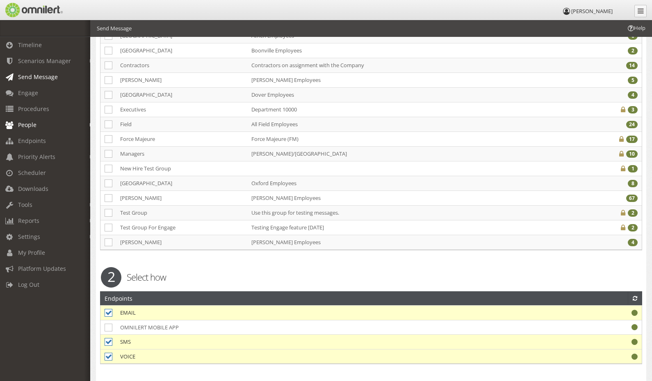
click at [30, 127] on span "People" at bounding box center [27, 125] width 18 height 8
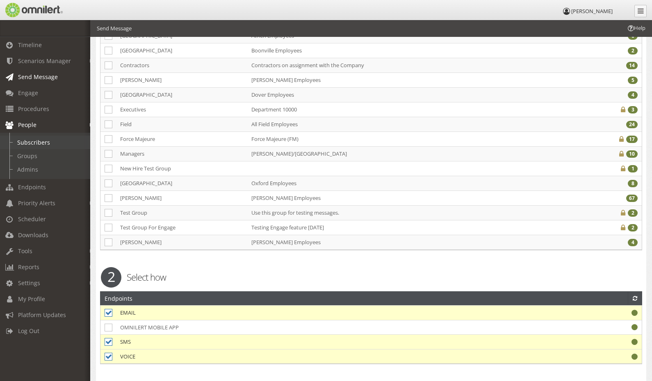
click at [30, 141] on link "Subscribers" at bounding box center [49, 143] width 98 height 14
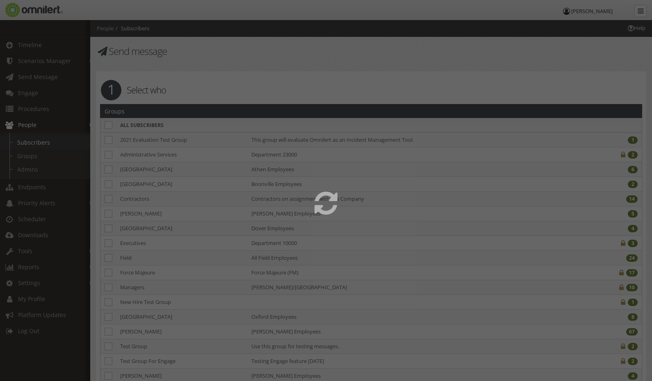
select select
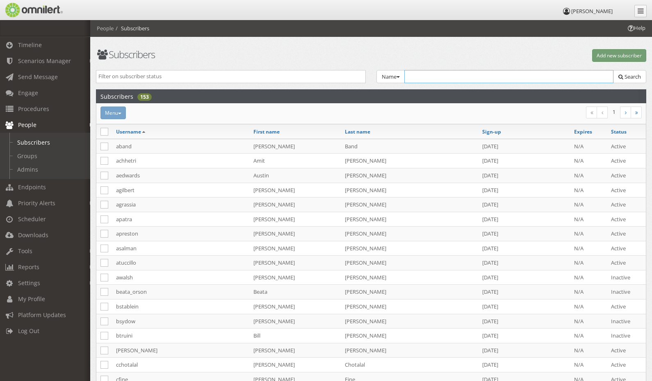
click at [448, 75] on input "text" at bounding box center [508, 76] width 209 height 13
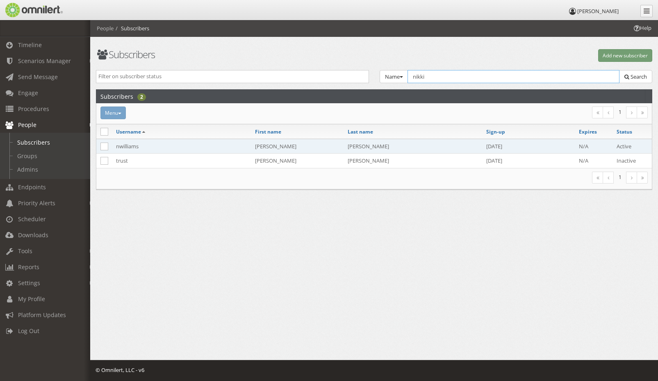
type input "nikki"
click at [121, 146] on td "nwilliams" at bounding box center [181, 146] width 139 height 15
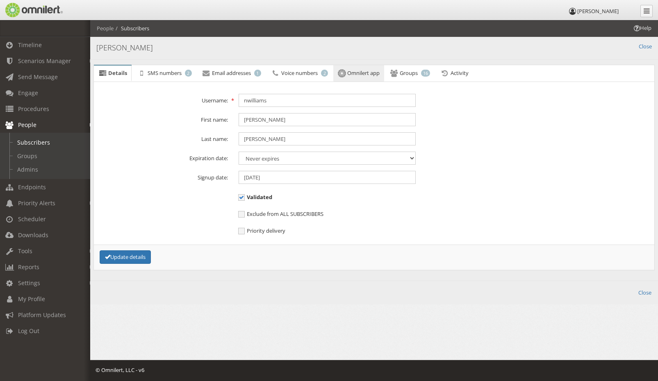
click at [373, 76] on span "Omnilert app" at bounding box center [363, 72] width 32 height 7
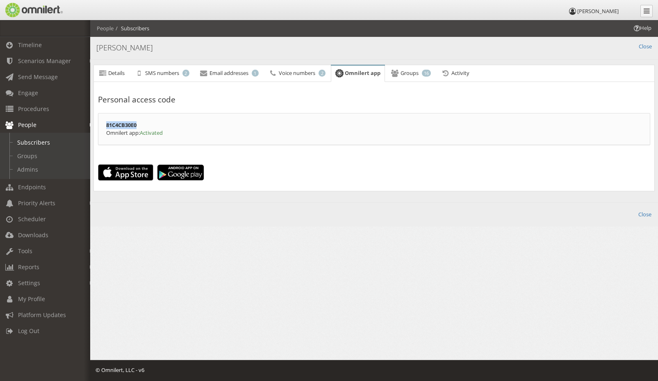
drag, startPoint x: 144, startPoint y: 126, endPoint x: 100, endPoint y: 124, distance: 44.7
click at [100, 124] on div "81C4CB30E0 Omnilert app: Activated" at bounding box center [374, 129] width 552 height 32
click at [644, 47] on link "Close" at bounding box center [645, 47] width 13 height 8
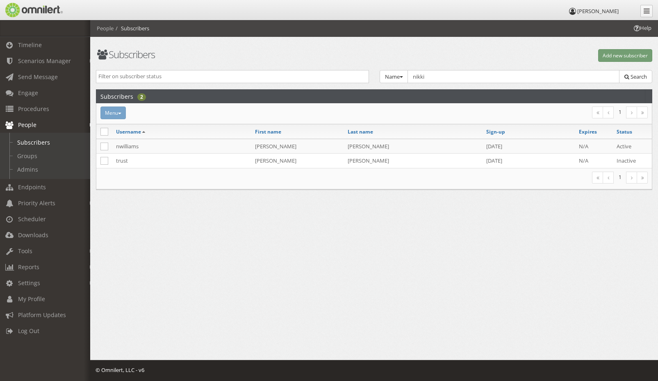
click at [202, 266] on html "[PERSON_NAME] Timeline Scenarios Manager Launch Scenarios Actions Triggers Get …" at bounding box center [329, 190] width 658 height 381
